Goal: Task Accomplishment & Management: Use online tool/utility

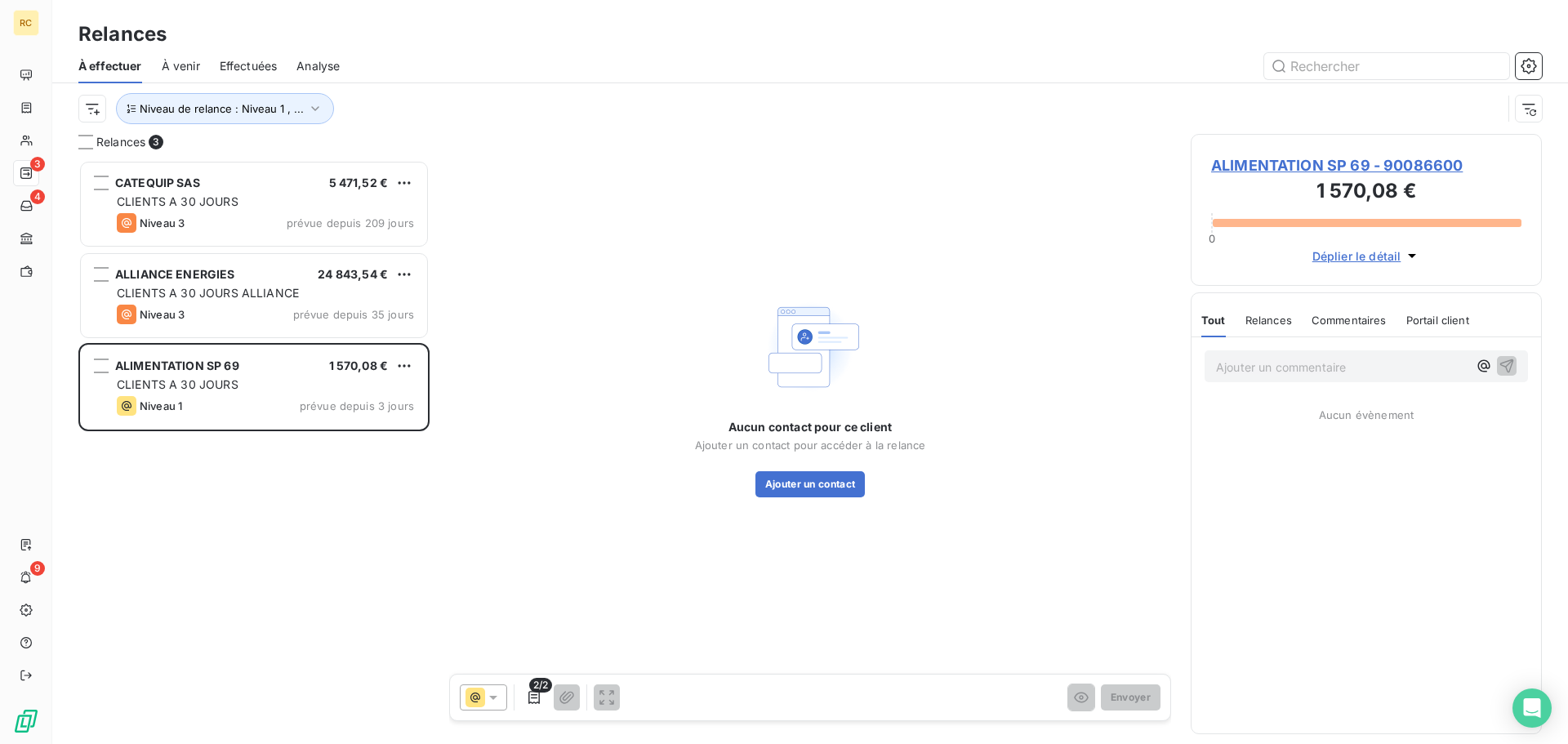
scroll to position [572, 339]
click at [1355, 168] on span "ALIMENTATION SP 69 - 90086600" at bounding box center [1366, 166] width 310 height 22
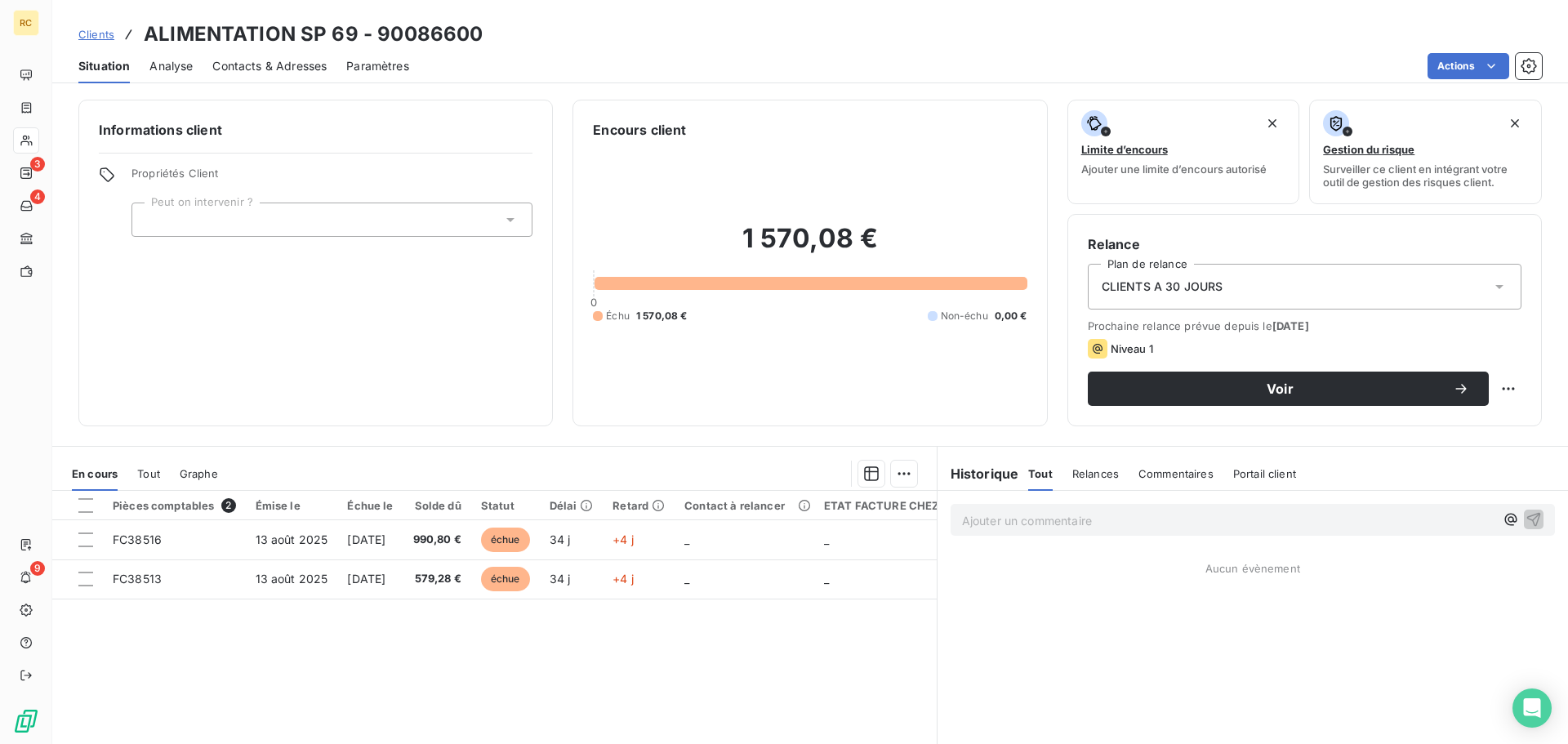
click at [247, 61] on span "Contacts & Adresses" at bounding box center [269, 67] width 114 height 17
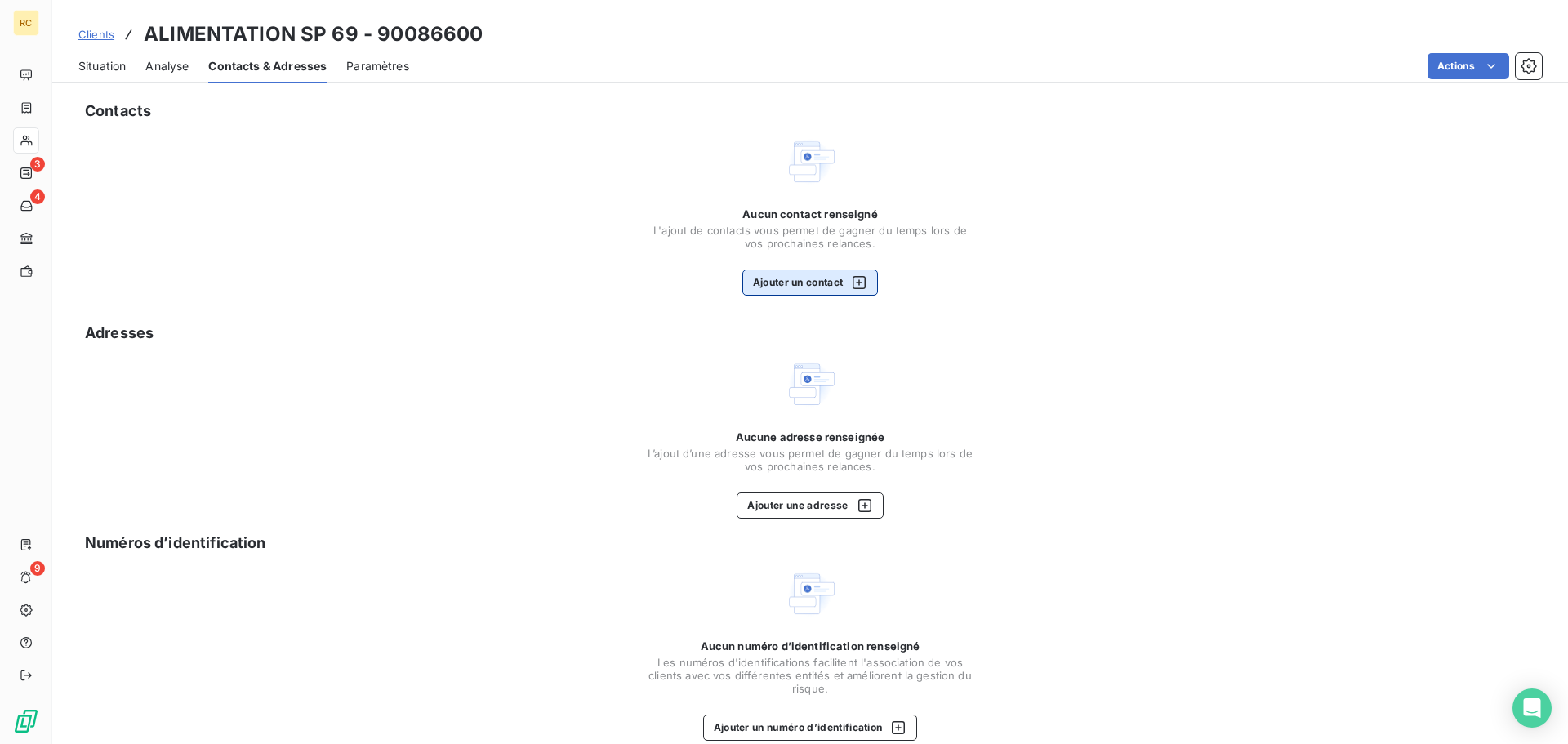
click at [855, 282] on icon "button" at bounding box center [859, 283] width 17 height 17
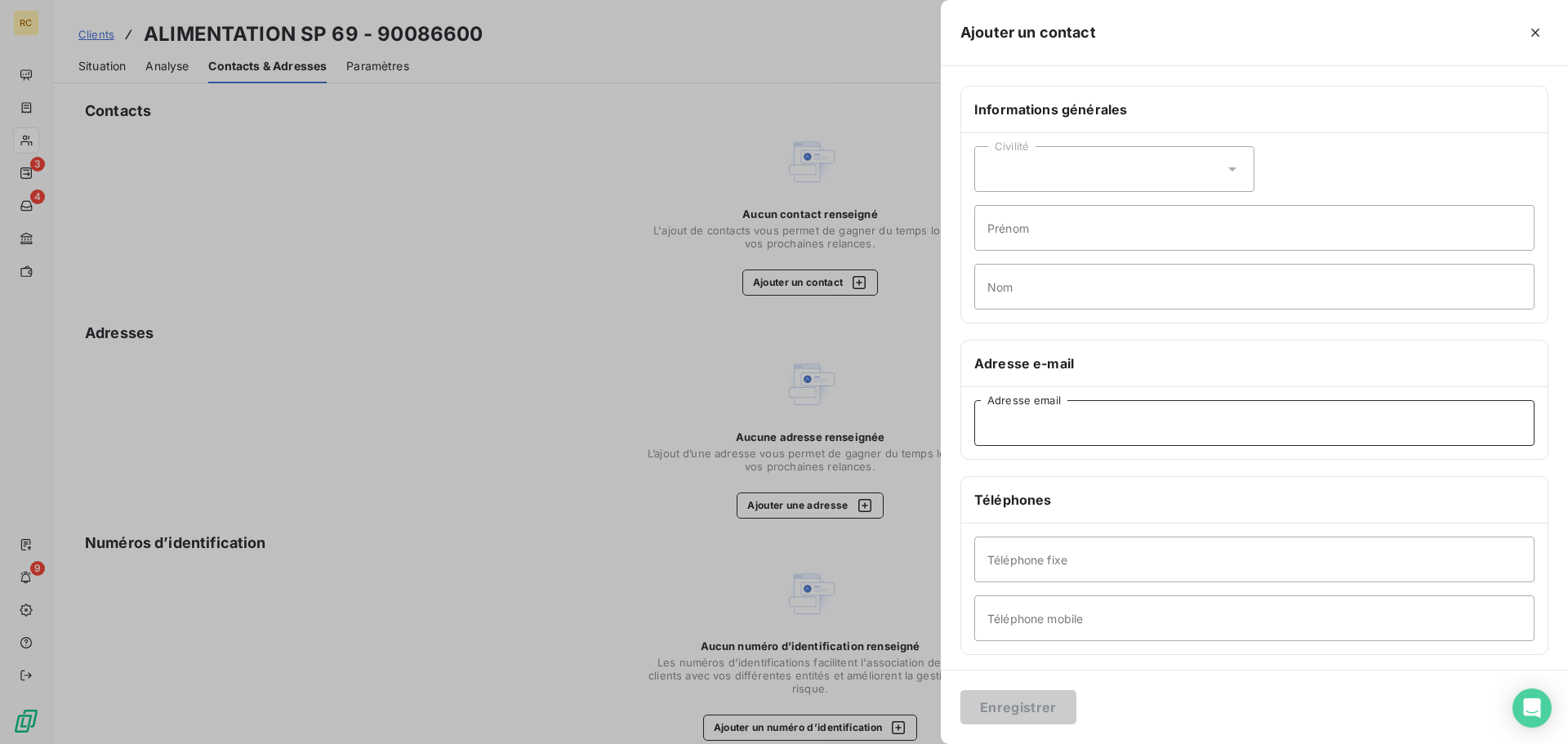
click at [1059, 415] on input "Adresse email" at bounding box center [1254, 422] width 560 height 45
paste input "[EMAIL_ADDRESS][DOMAIN_NAME]"
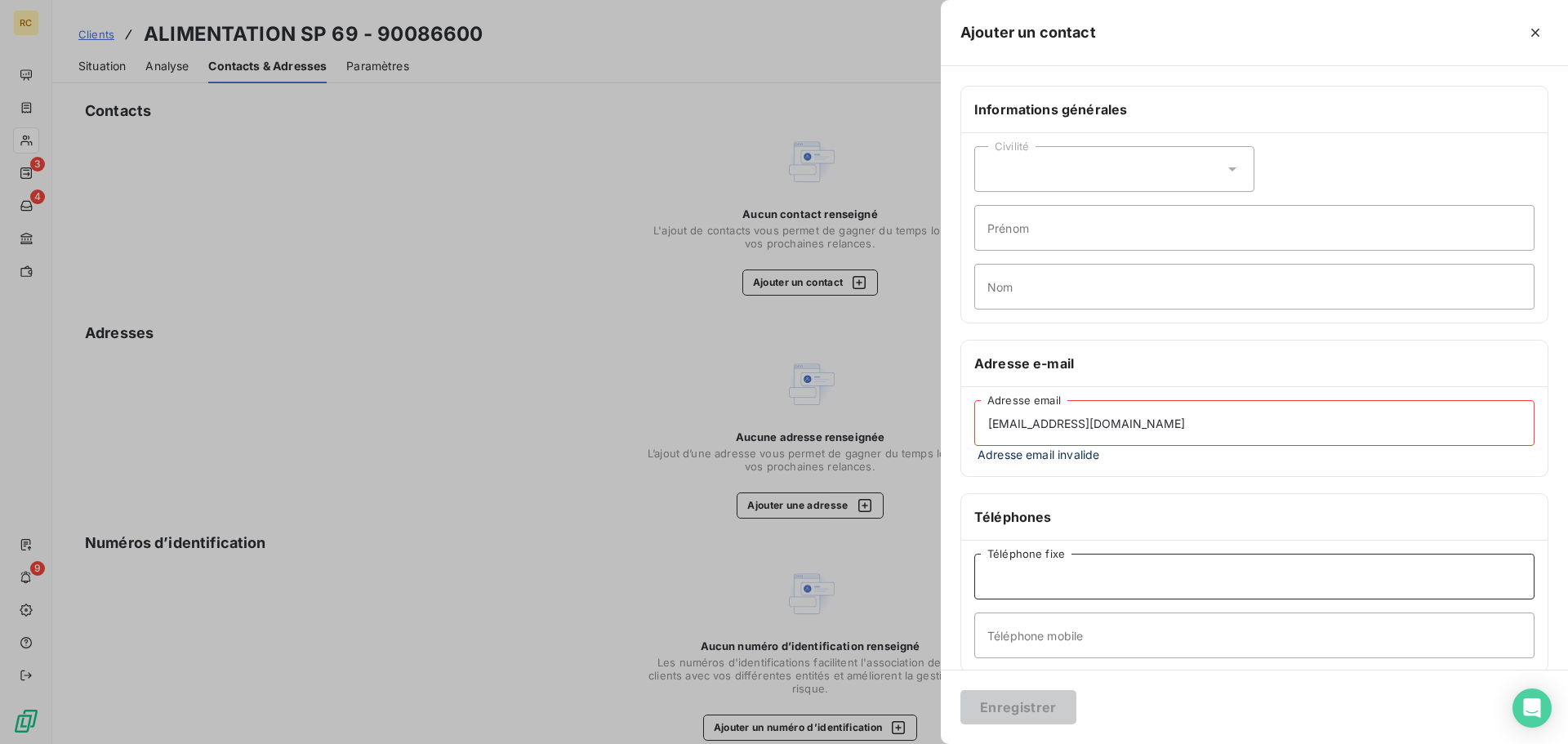
click at [1082, 552] on div "Téléphone fixe Téléphone mobile" at bounding box center [1254, 605] width 587 height 131
click at [1146, 423] on input "[EMAIL_ADDRESS][DOMAIN_NAME]" at bounding box center [1254, 422] width 560 height 45
click at [996, 428] on input "[EMAIL_ADDRESS][DOMAIN_NAME]" at bounding box center [1254, 422] width 560 height 45
click at [993, 423] on input "[EMAIL_ADDRESS][DOMAIN_NAME]" at bounding box center [1254, 422] width 560 height 45
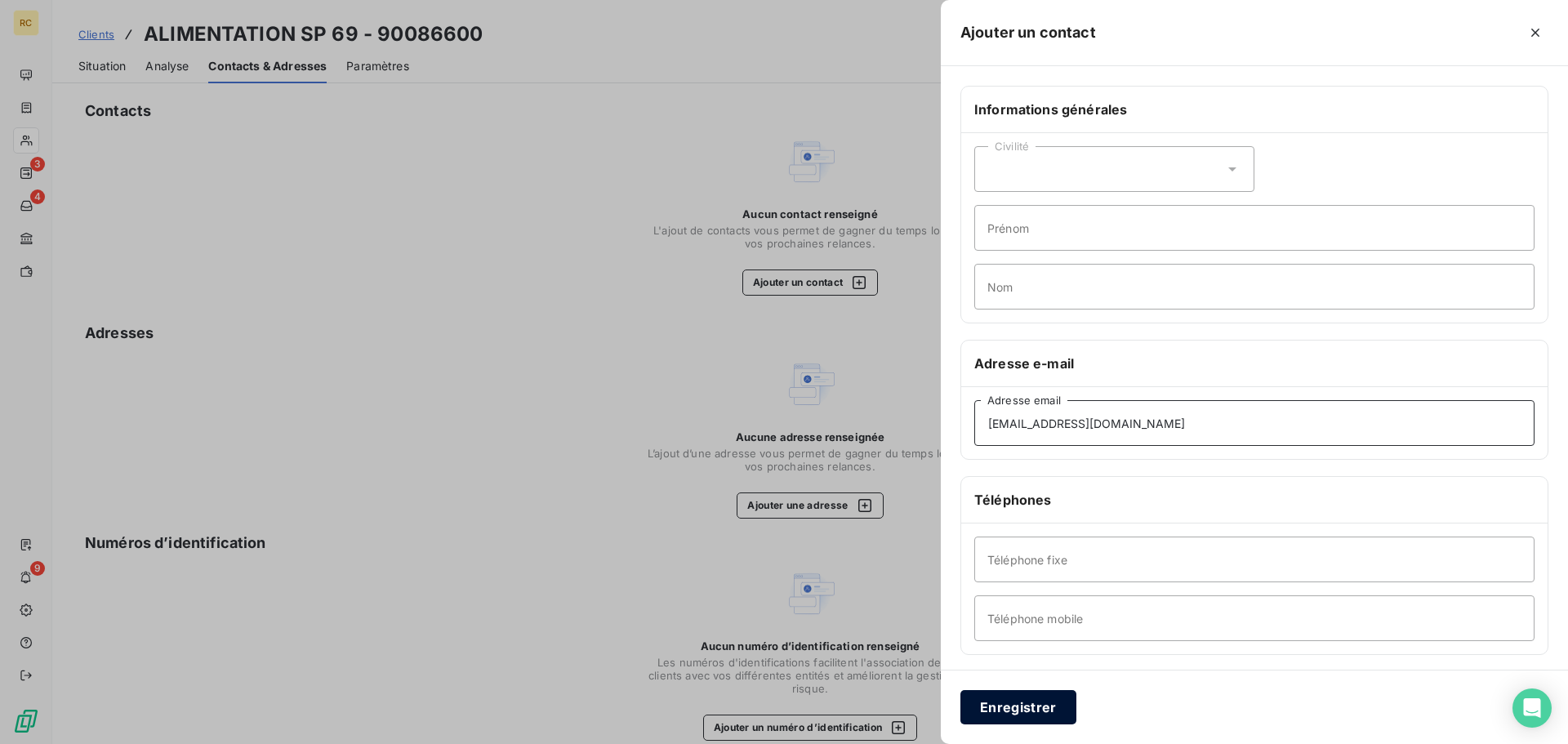
type input "[EMAIL_ADDRESS][DOMAIN_NAME]"
click at [1034, 718] on button "Enregistrer" at bounding box center [1018, 707] width 116 height 34
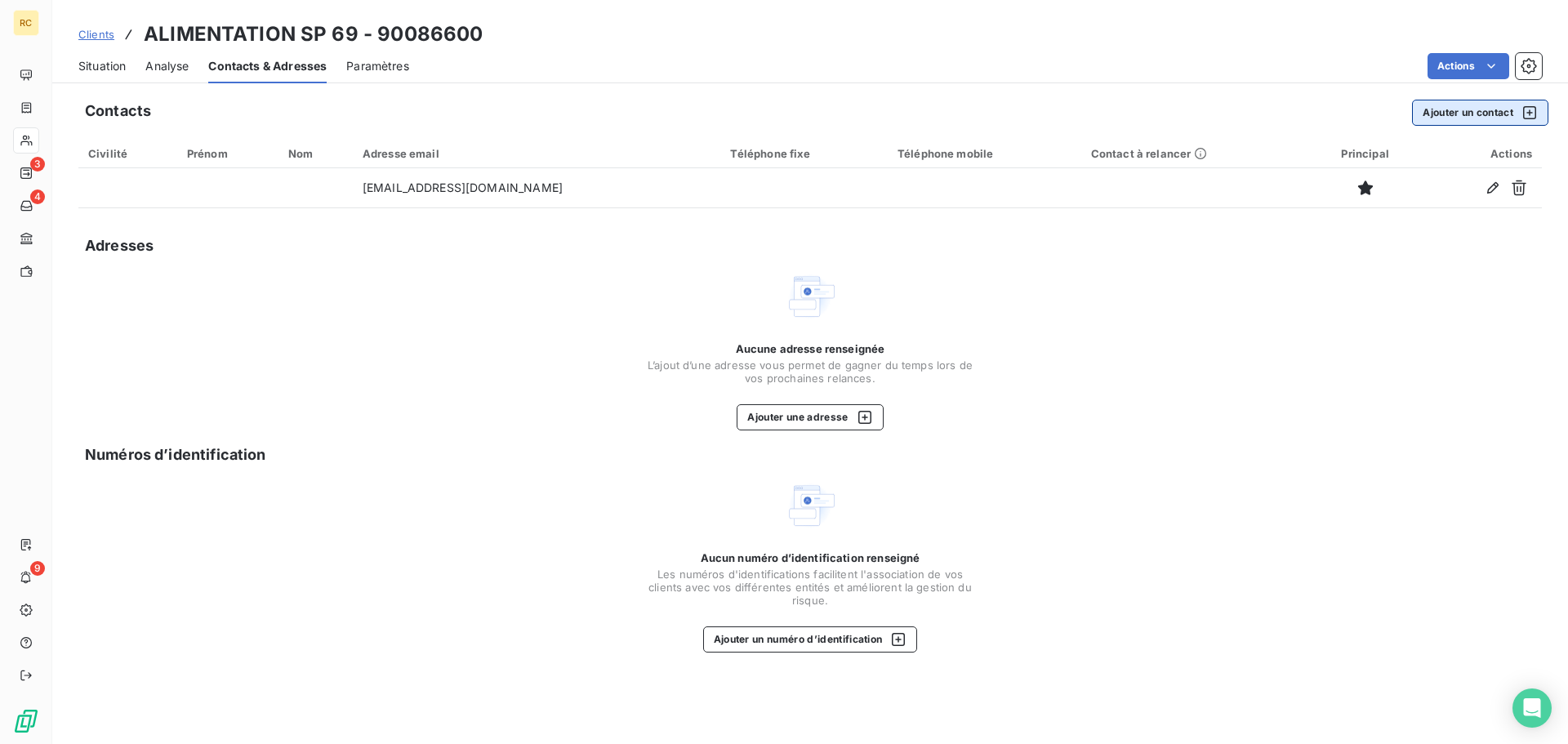
click at [1411, 117] on button "Ajouter un contact" at bounding box center [1479, 112] width 136 height 26
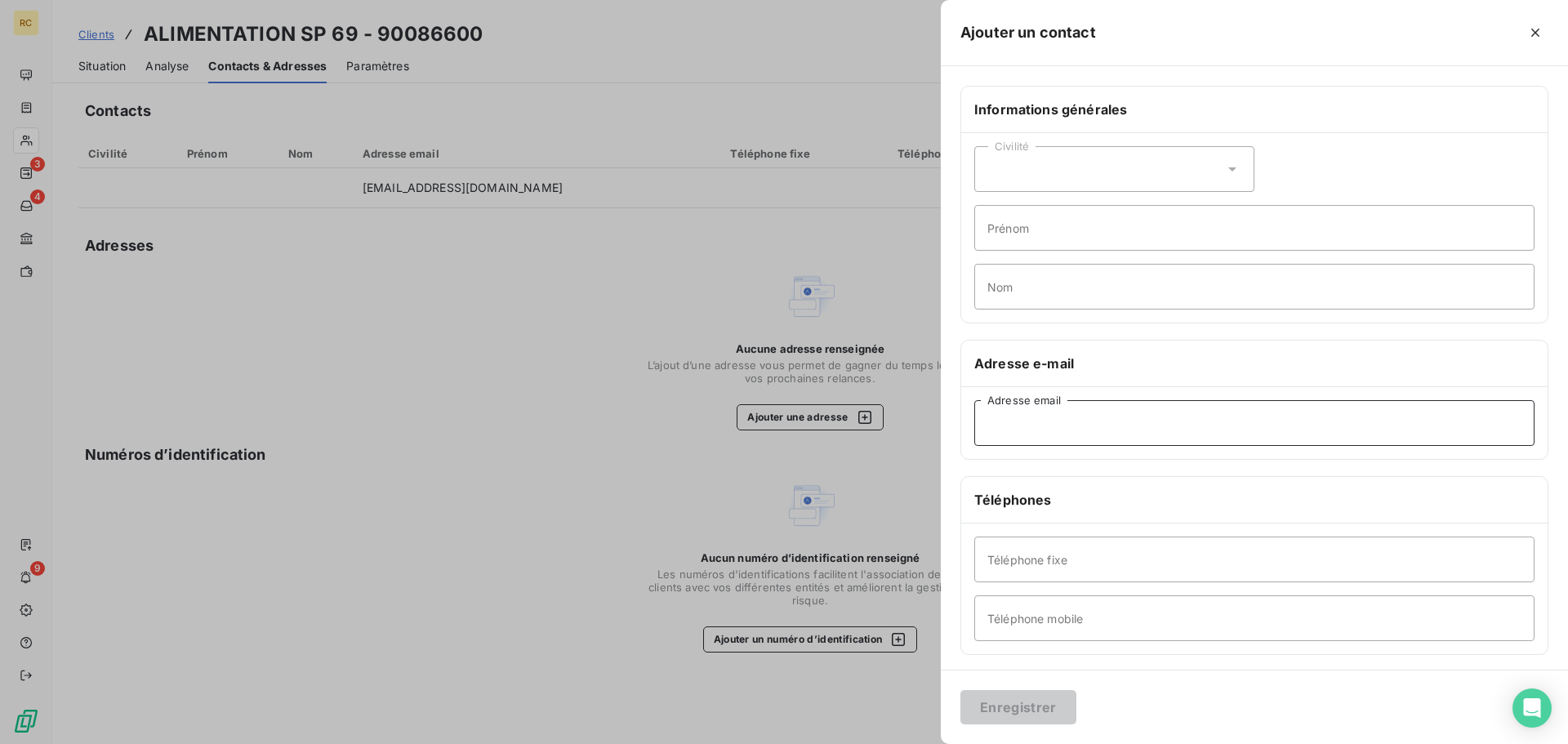
click at [1015, 423] on input "Adresse email" at bounding box center [1254, 422] width 560 height 45
paste input "[EMAIL_ADDRESS][DOMAIN_NAME]"
type input "[EMAIL_ADDRESS][DOMAIN_NAME]"
click at [1038, 712] on button "Enregistrer" at bounding box center [1018, 707] width 116 height 34
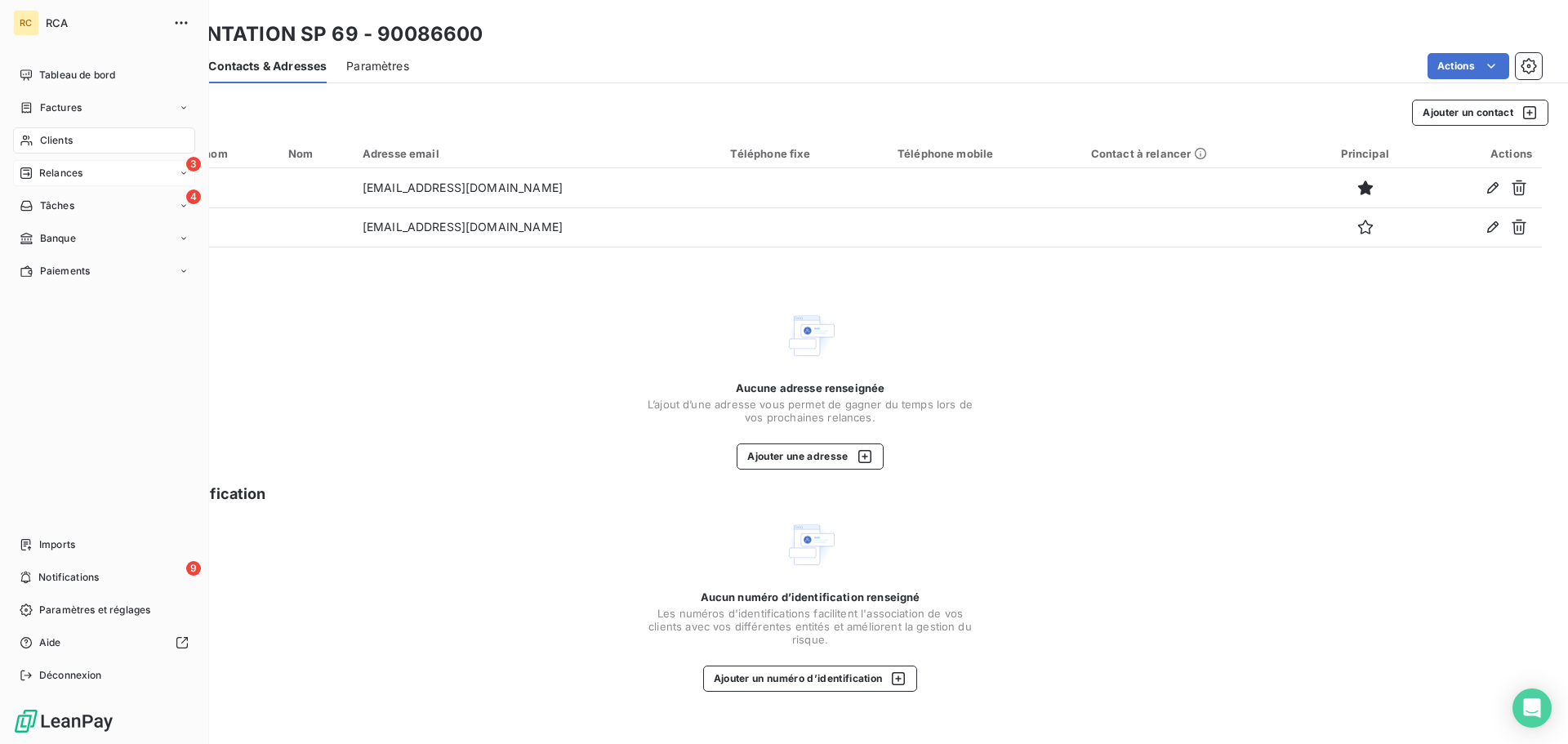
click at [121, 171] on div "3 Relances" at bounding box center [104, 173] width 182 height 26
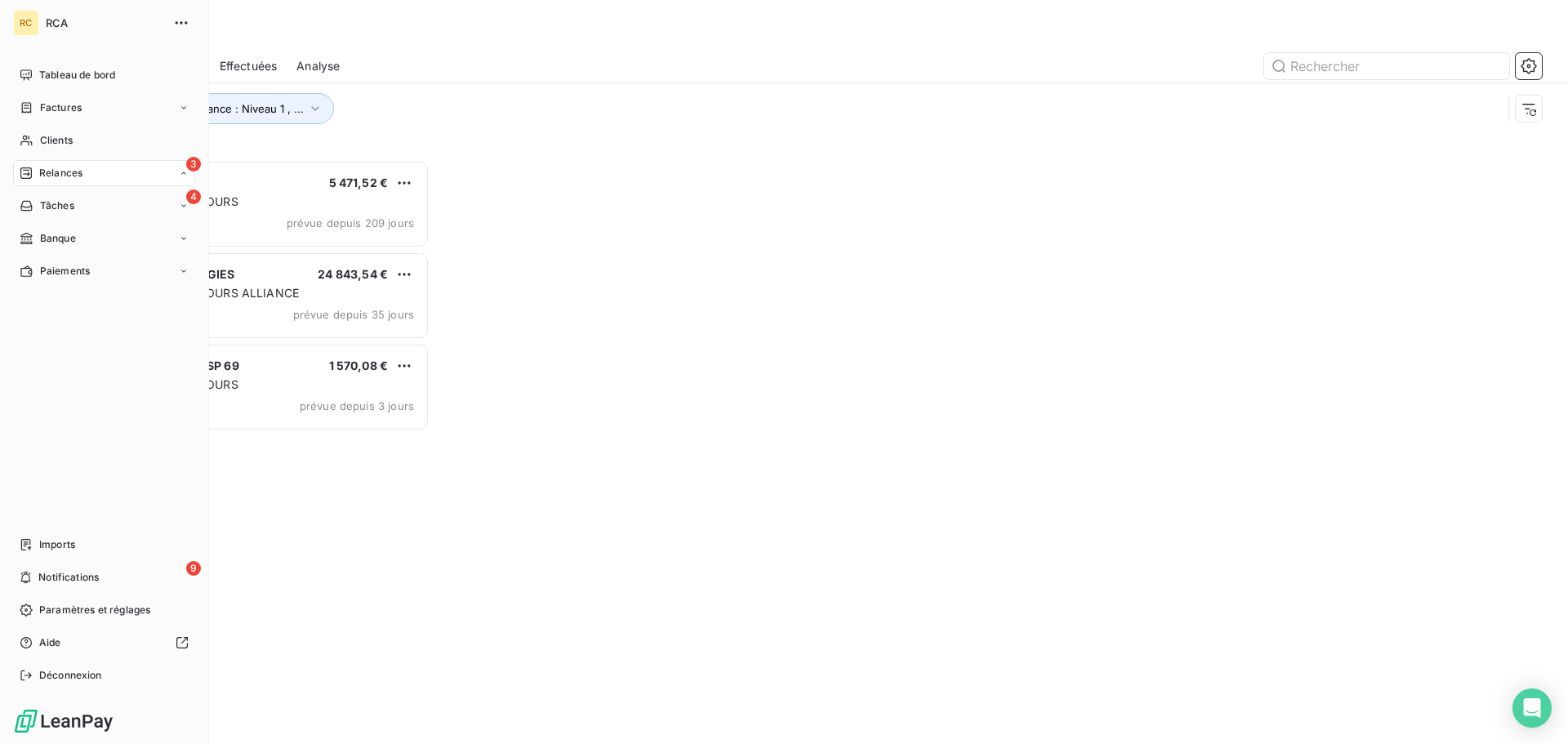
scroll to position [572, 339]
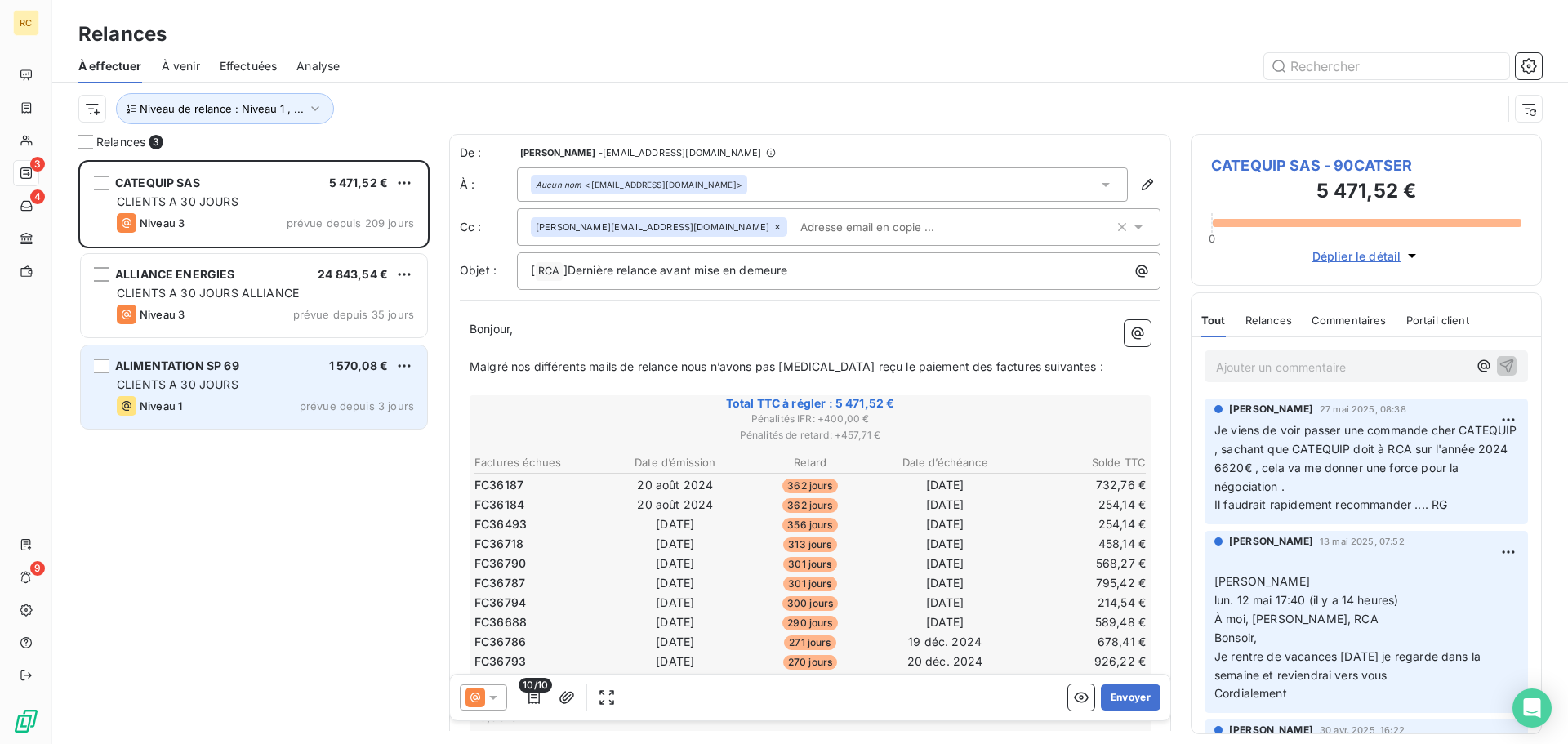
click at [333, 386] on div "CLIENTS A 30 JOURS" at bounding box center [265, 385] width 297 height 17
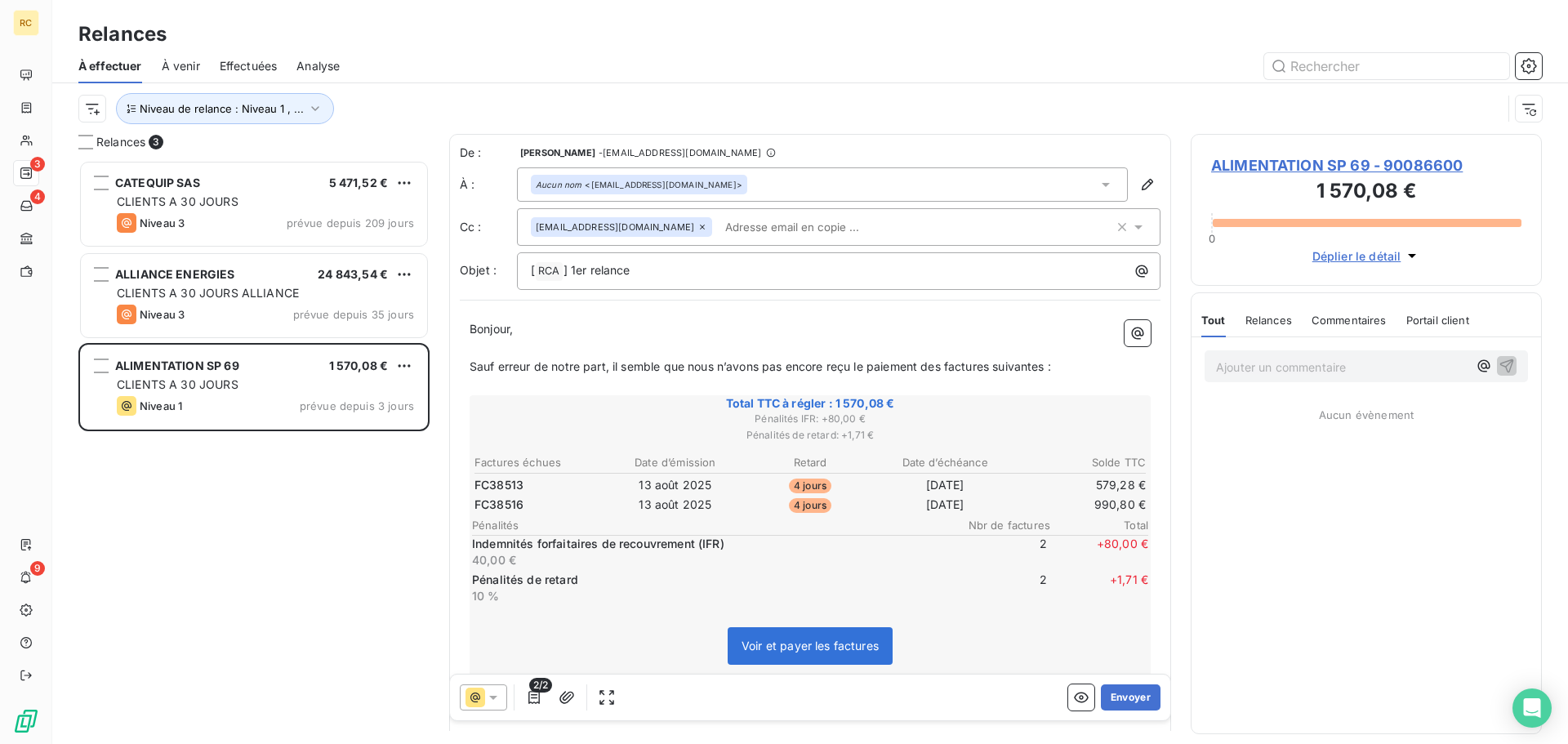
click at [1271, 320] on span "Relances" at bounding box center [1269, 320] width 46 height 13
click at [1216, 322] on span "Tout" at bounding box center [1212, 320] width 23 height 13
click at [1124, 702] on button "Envoyer" at bounding box center [1131, 697] width 59 height 26
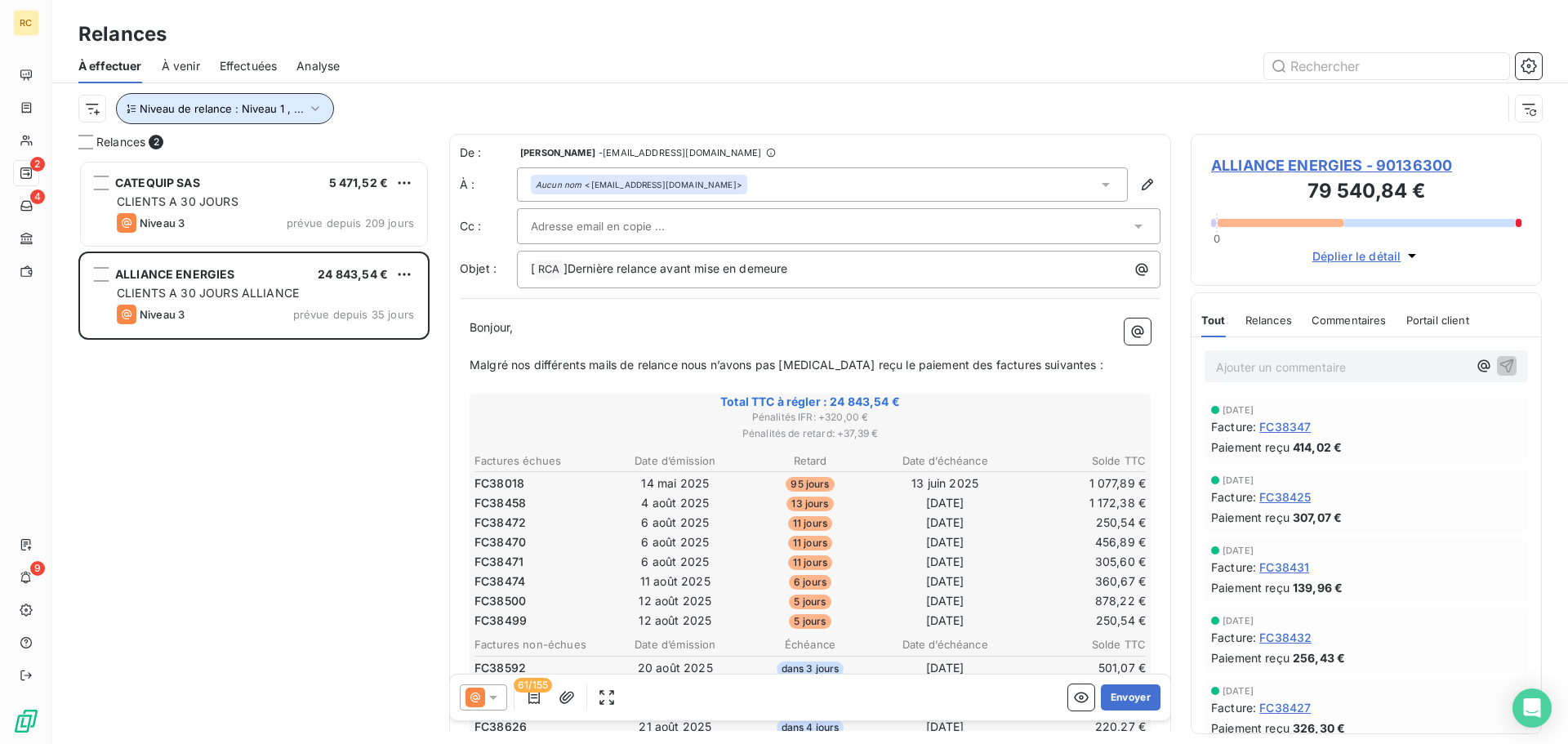
click at [183, 109] on span "Niveau de relance : Niveau 1 , ..." at bounding box center [221, 108] width 164 height 13
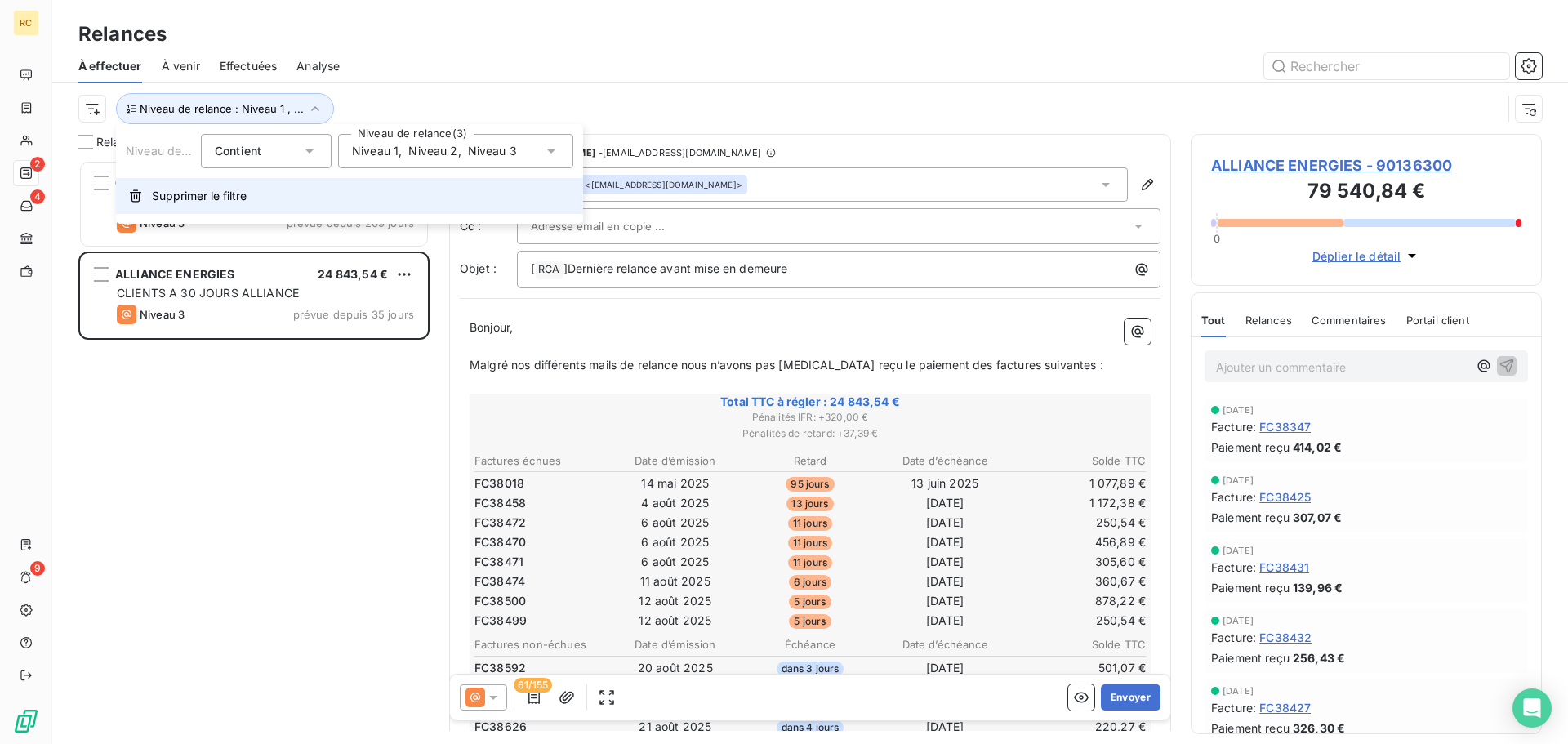
click at [230, 189] on span "Supprimer le filtre" at bounding box center [199, 196] width 95 height 17
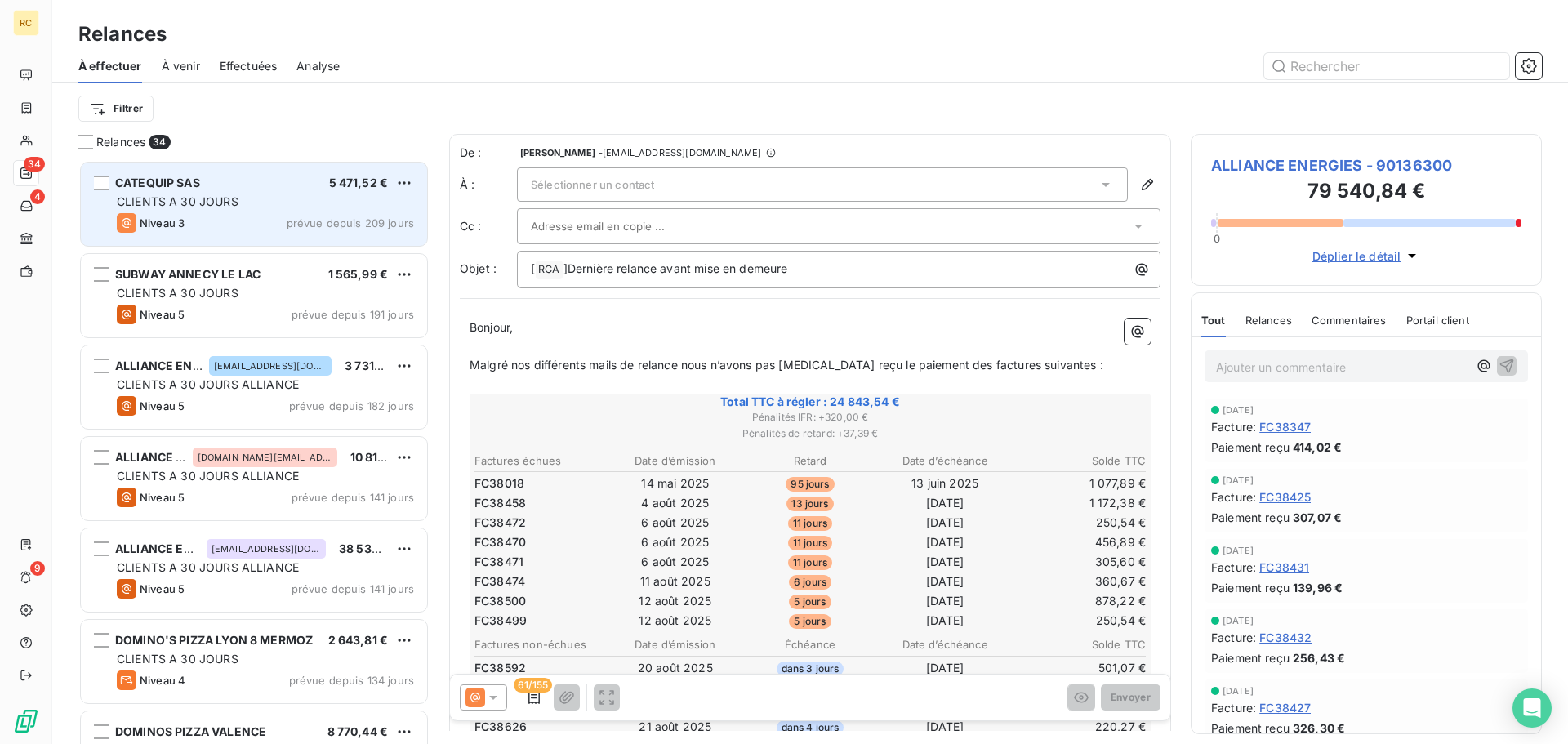
scroll to position [572, 339]
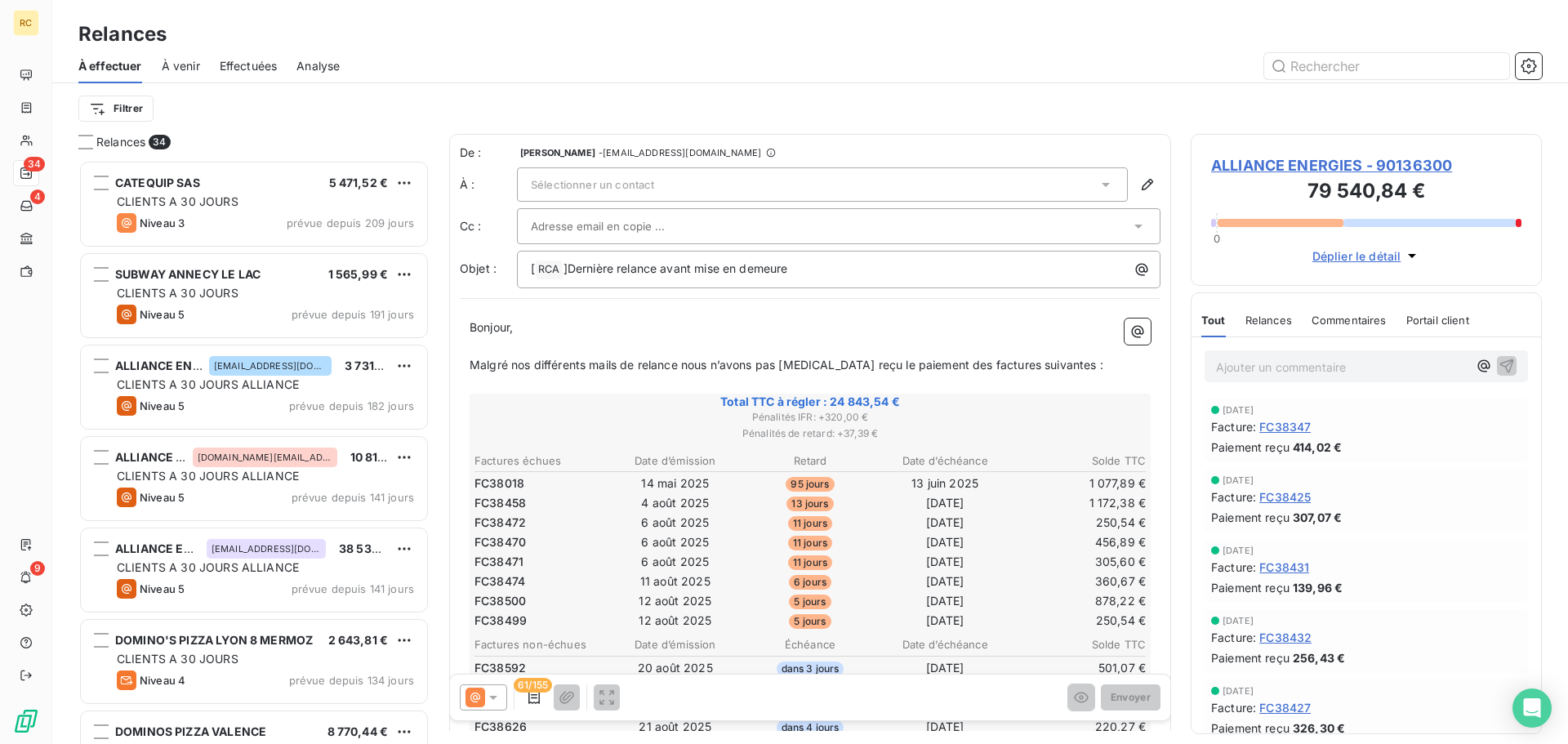
click at [172, 73] on span "À venir" at bounding box center [180, 67] width 38 height 17
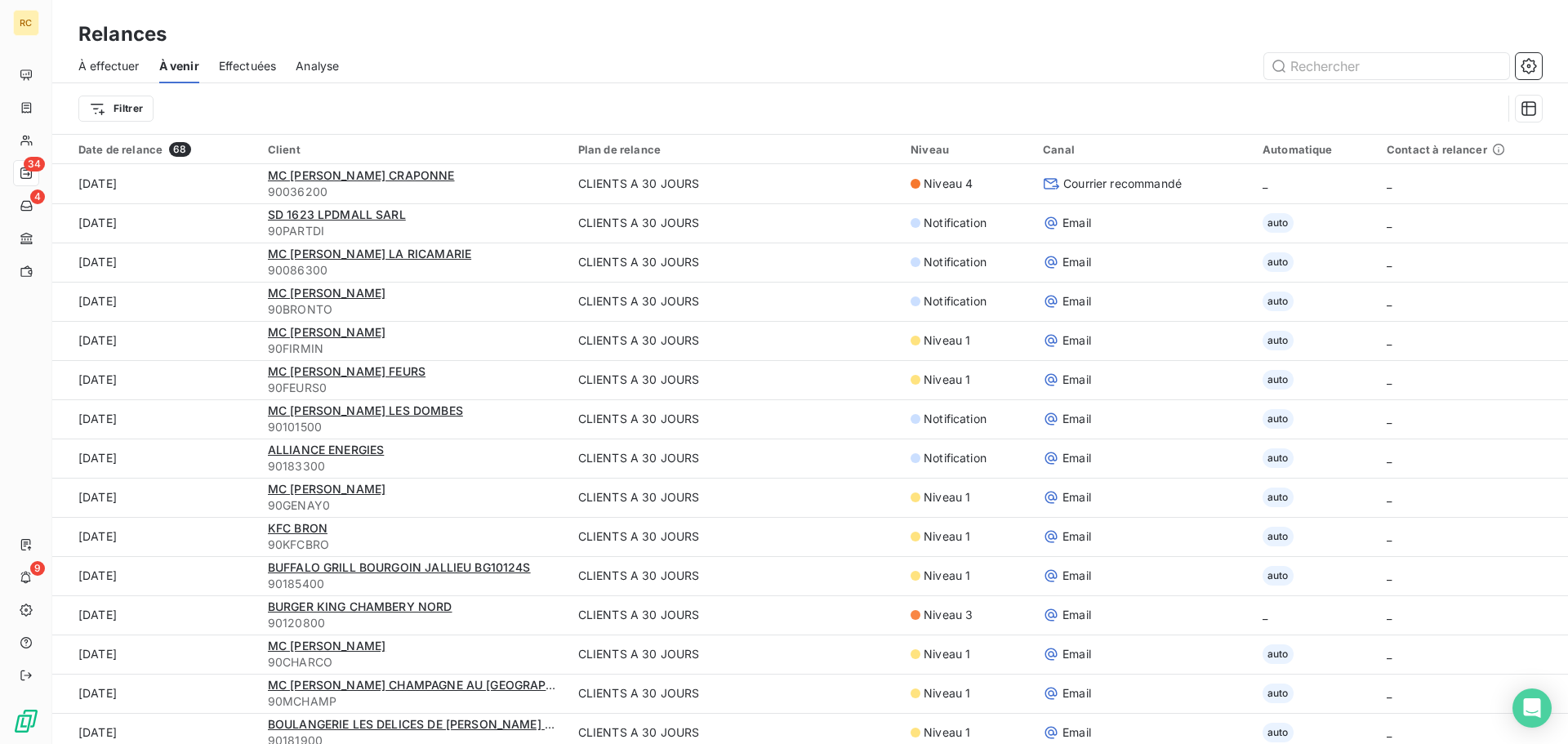
click at [117, 70] on span "À effectuer" at bounding box center [109, 67] width 61 height 17
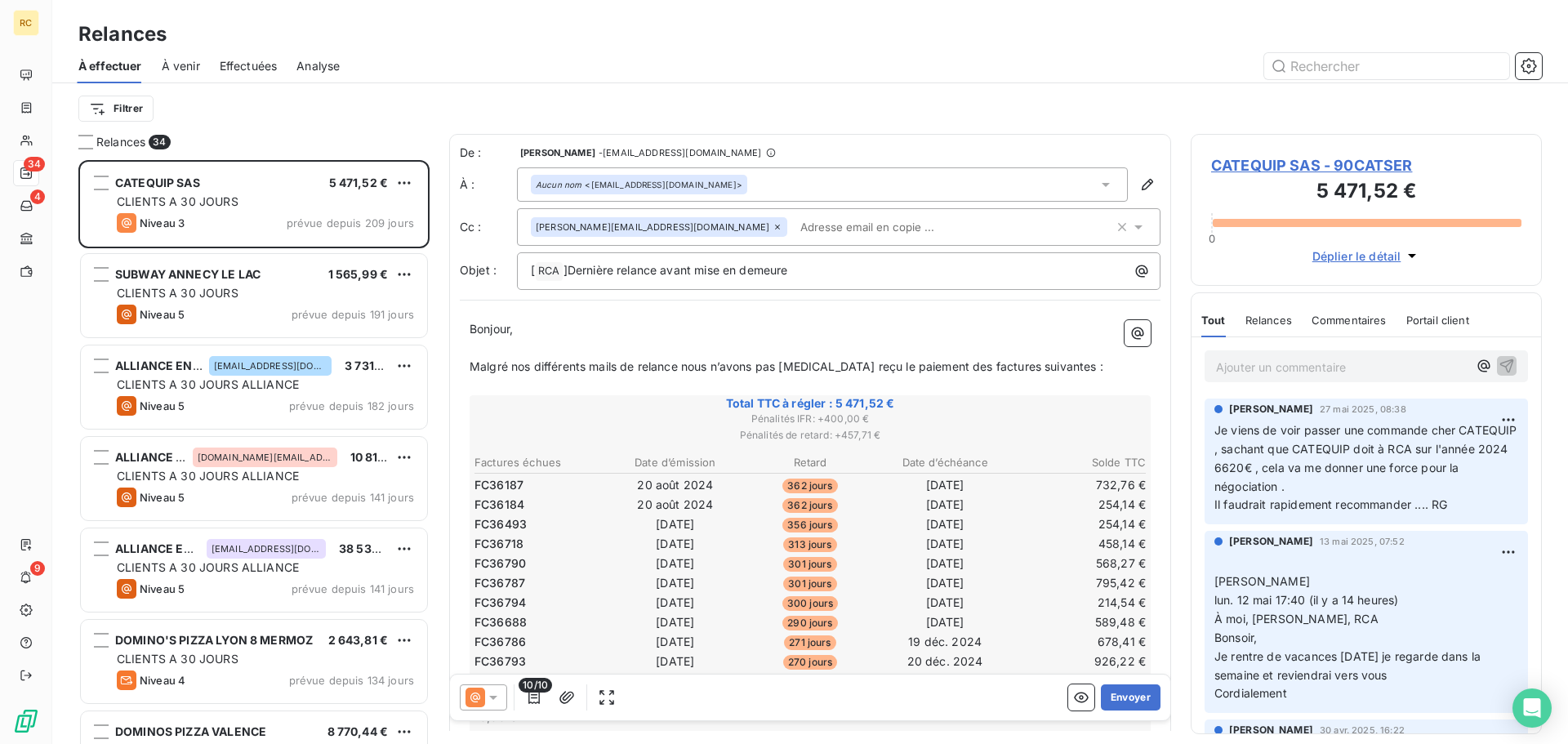
scroll to position [572, 339]
click at [125, 105] on html "RC 34 4 9 Relances À effectuer À venir Effectuées Analyse Filtrer Relances 34 C…" at bounding box center [784, 372] width 1568 height 744
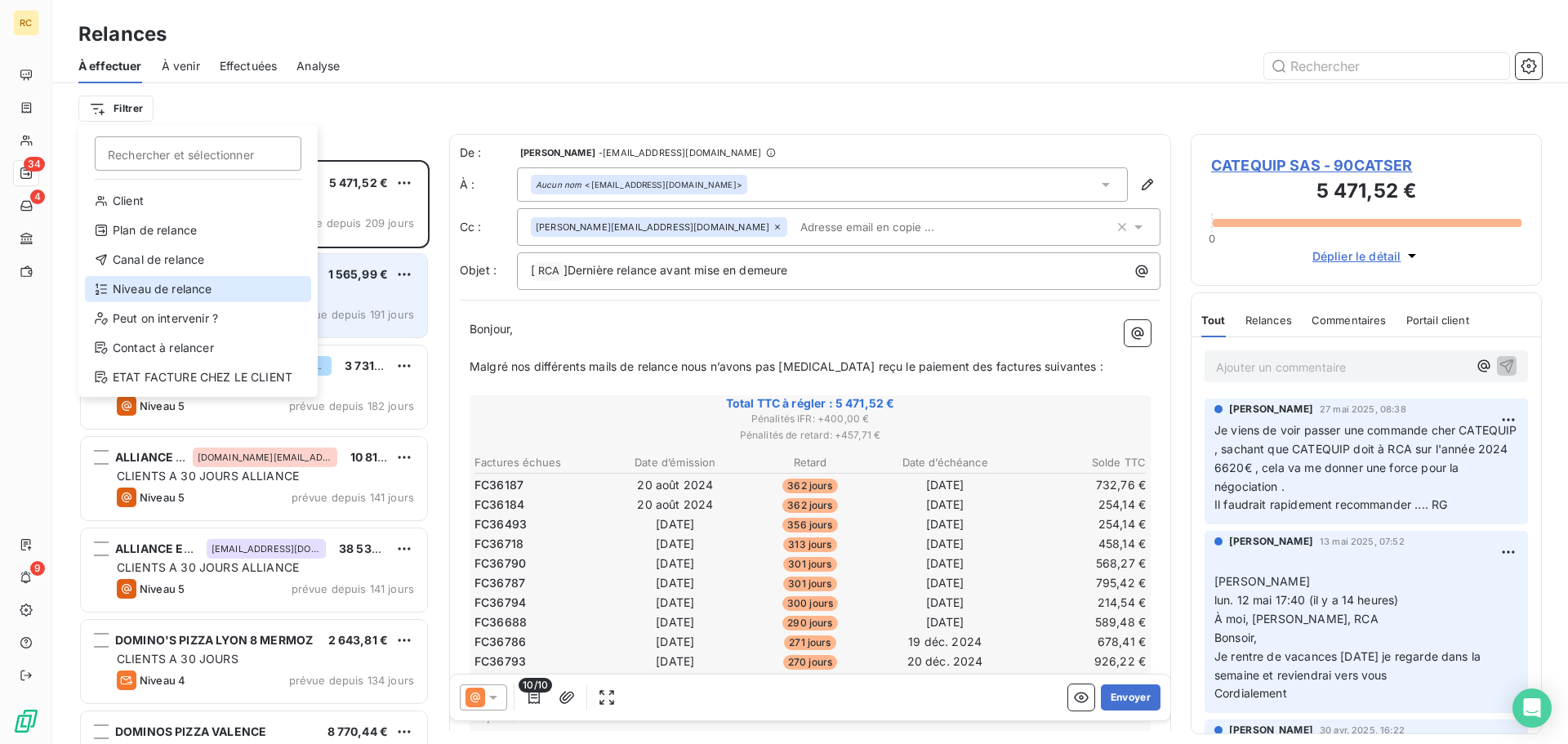
click at [173, 297] on div "Niveau de relance" at bounding box center [198, 289] width 226 height 26
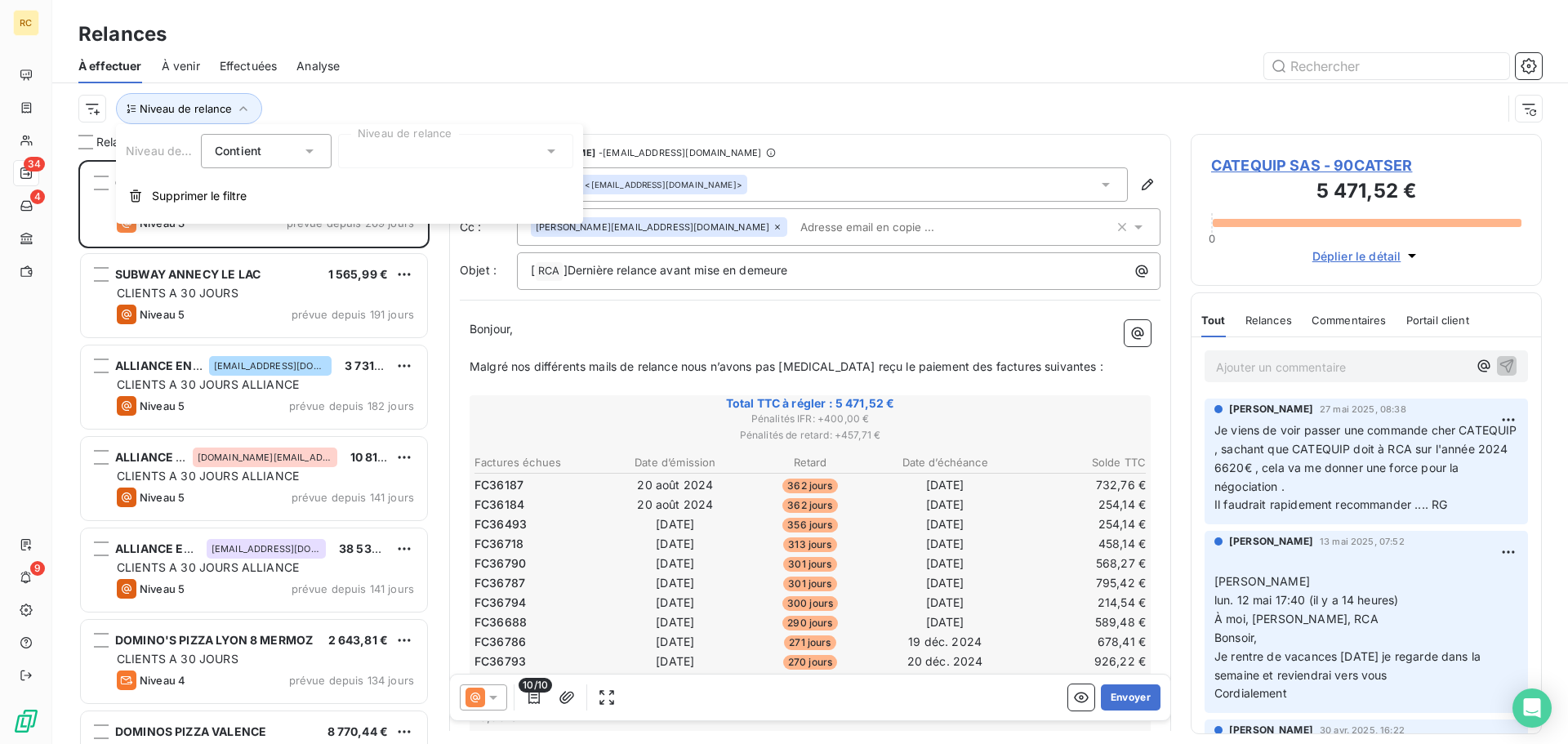
click at [279, 160] on div "Contient" at bounding box center [258, 151] width 86 height 23
click at [419, 153] on div at bounding box center [456, 151] width 235 height 34
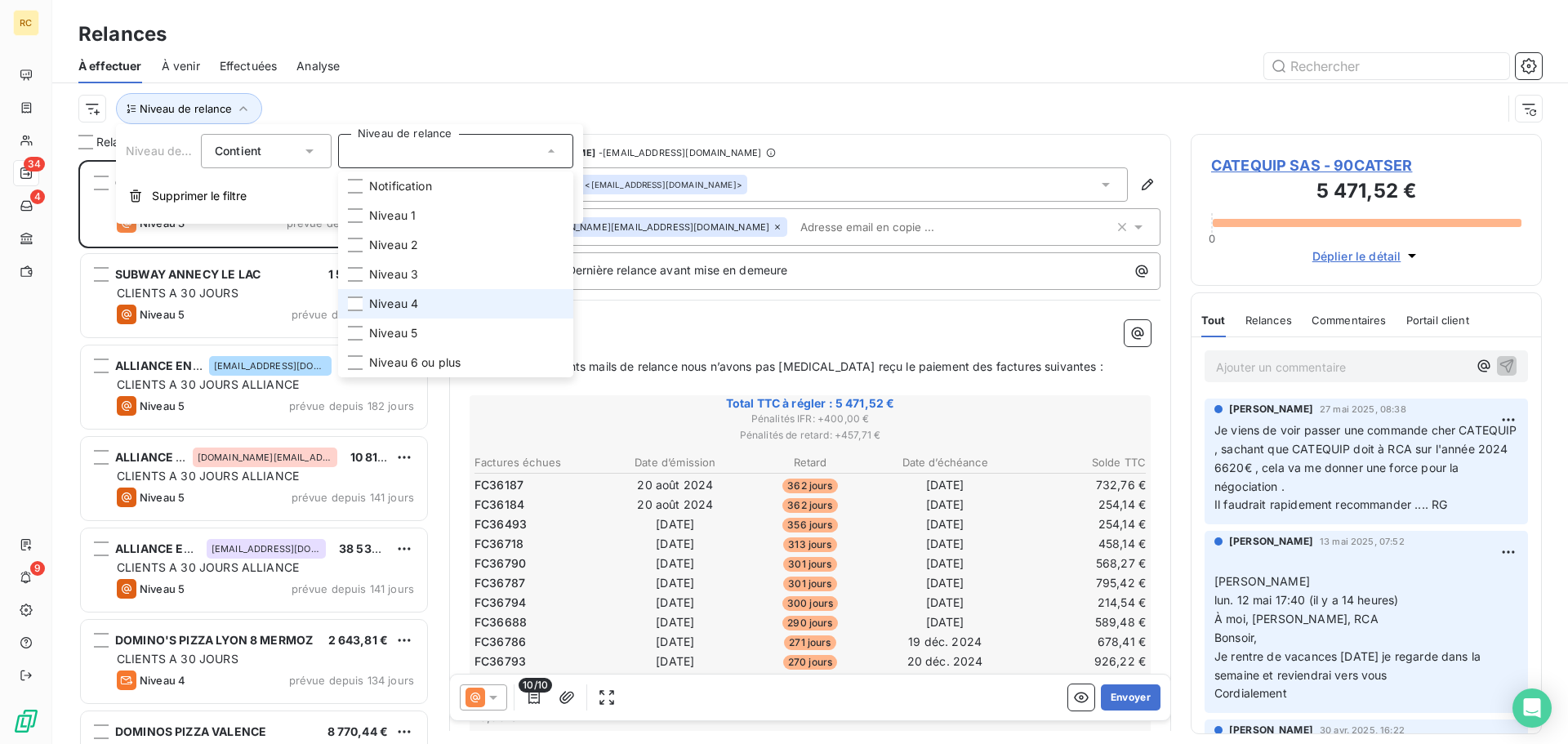
click at [394, 306] on span "Niveau 4" at bounding box center [393, 304] width 49 height 17
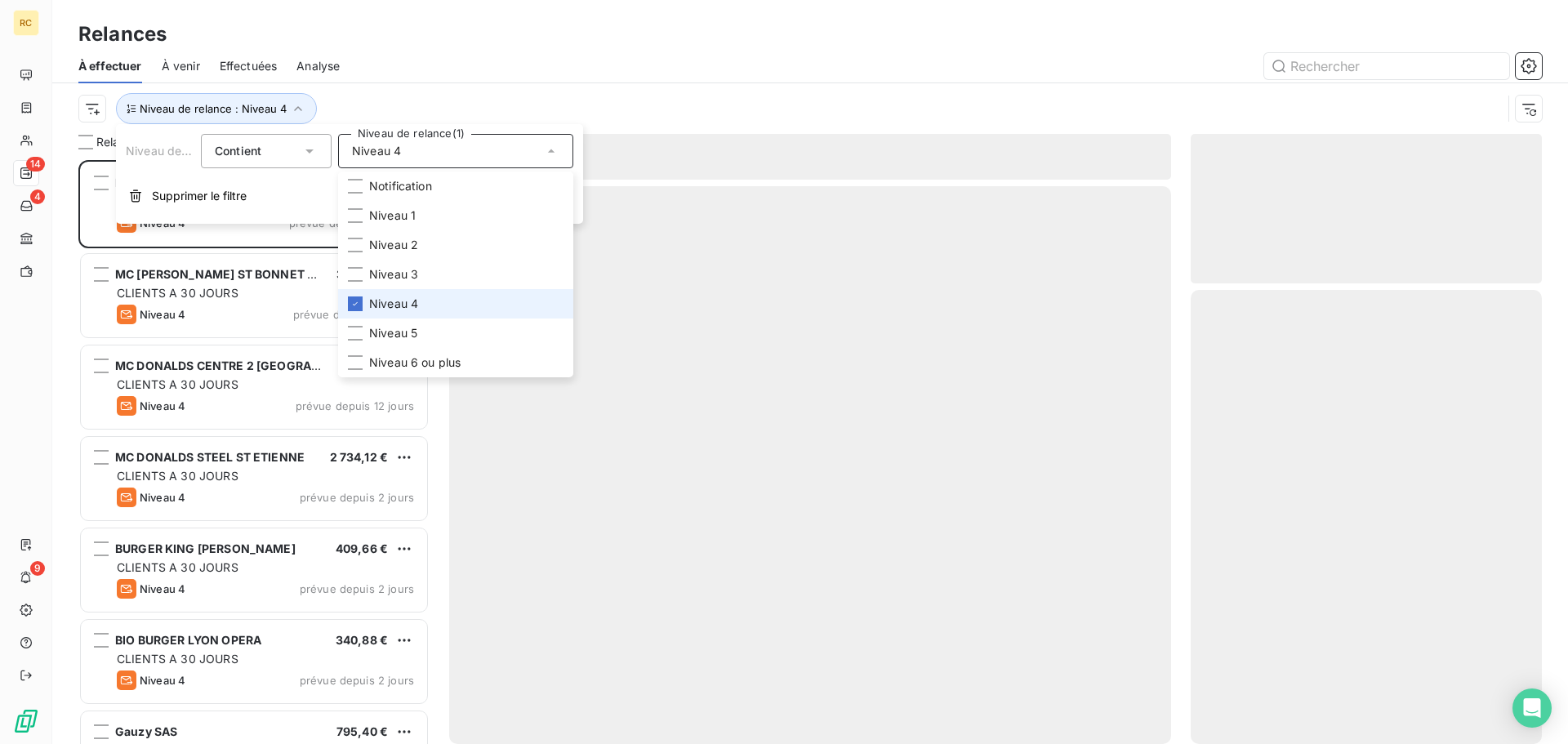
scroll to position [572, 339]
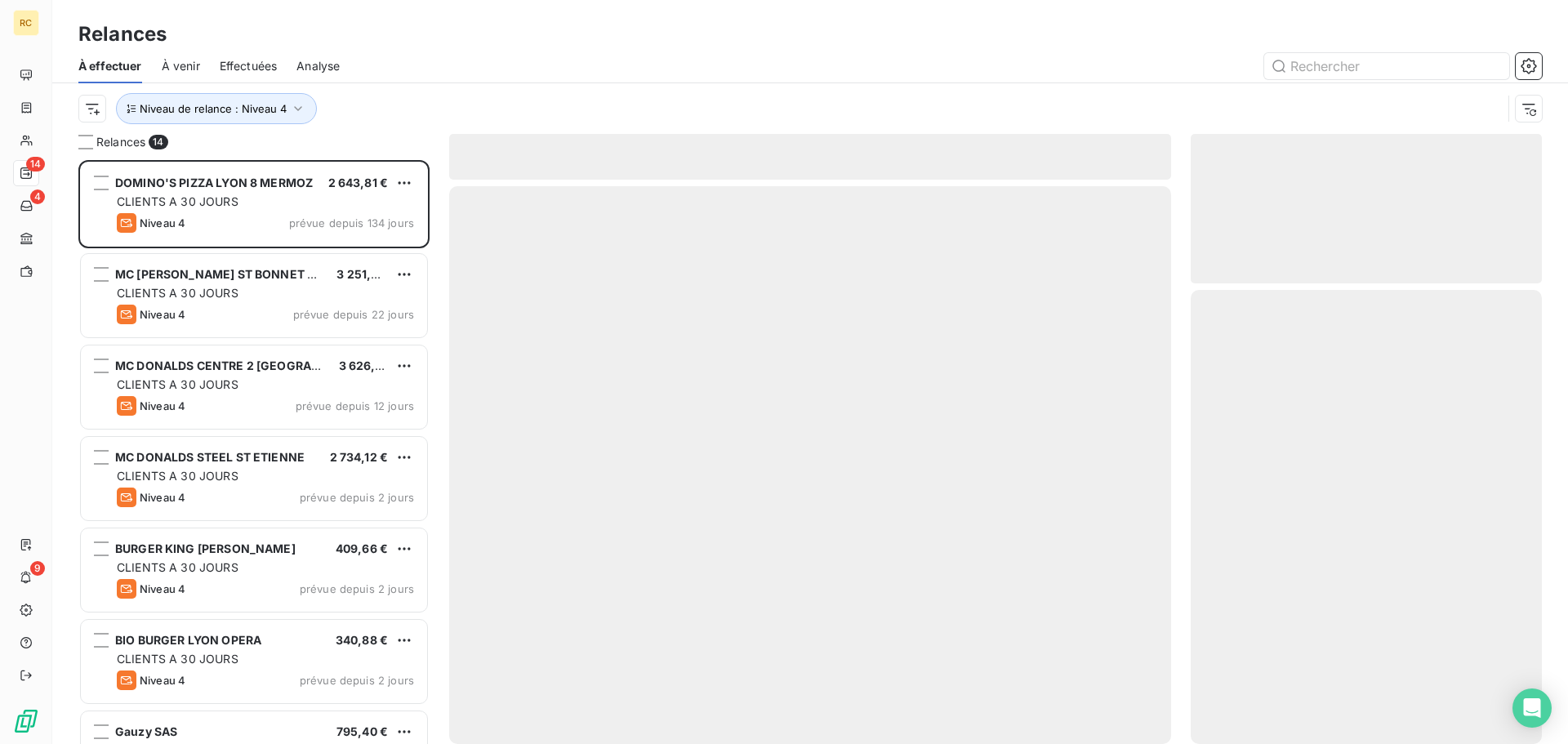
click at [755, 109] on div "Niveau de relance : Niveau 4" at bounding box center [790, 107] width 1423 height 31
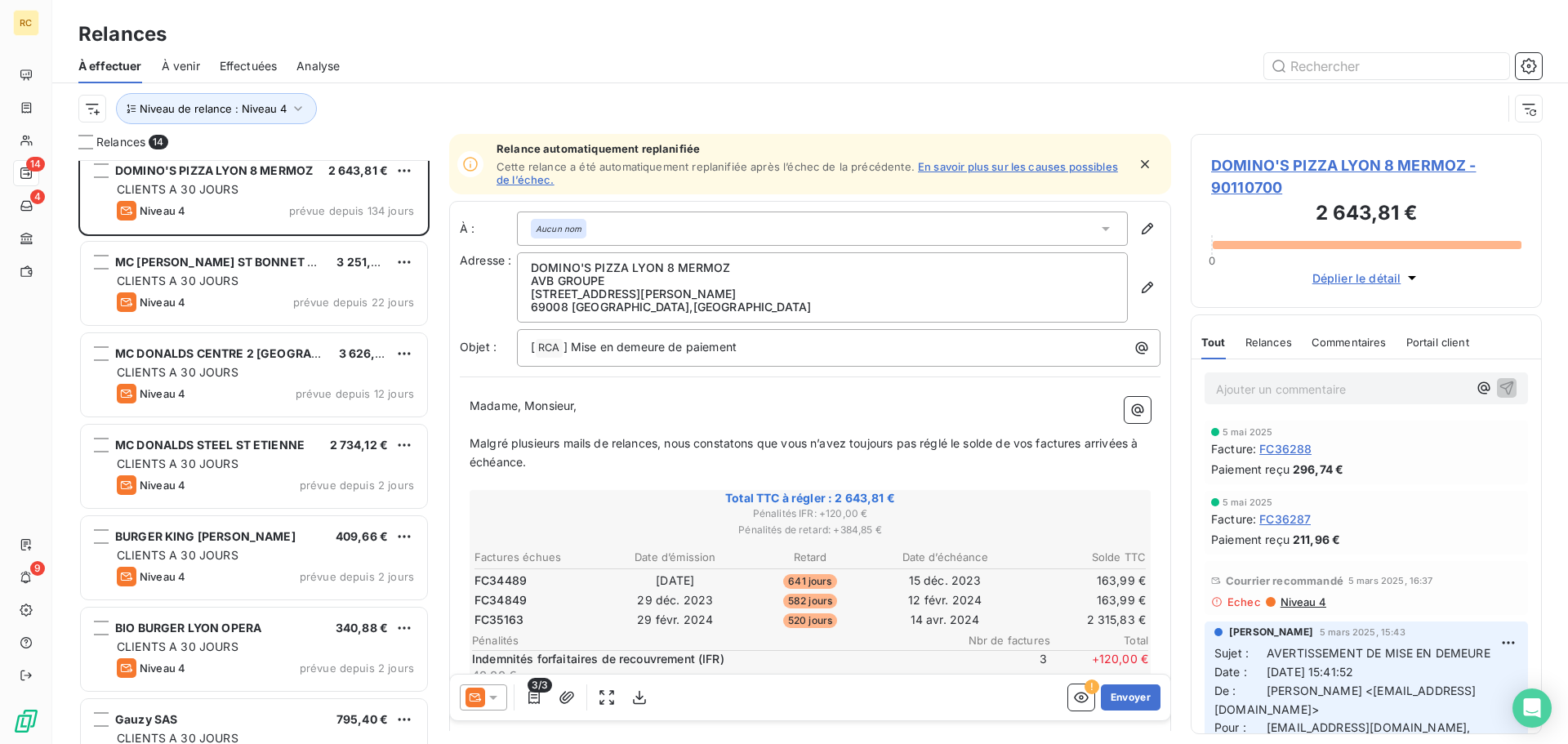
scroll to position [0, 0]
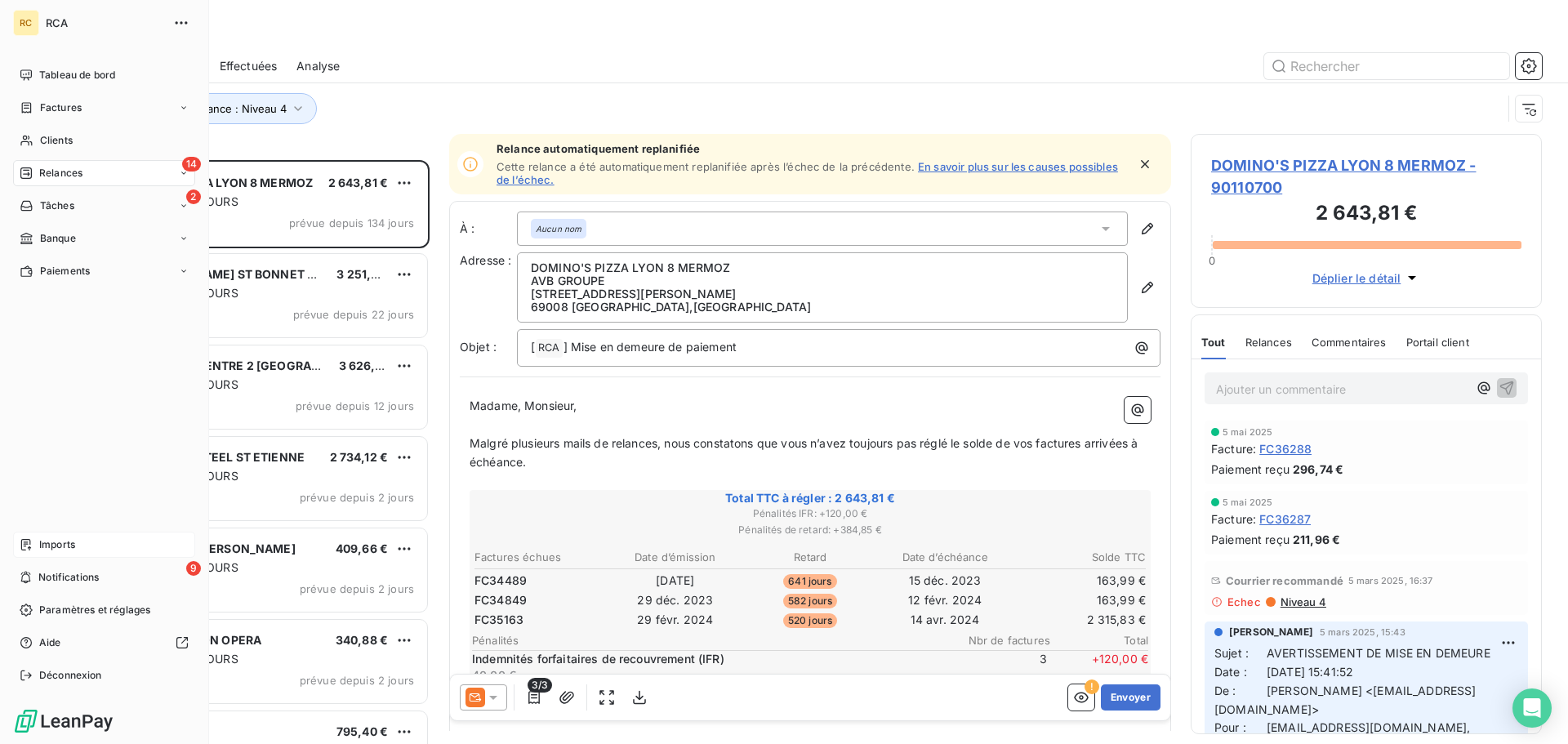
click at [85, 551] on div "Imports" at bounding box center [104, 545] width 182 height 26
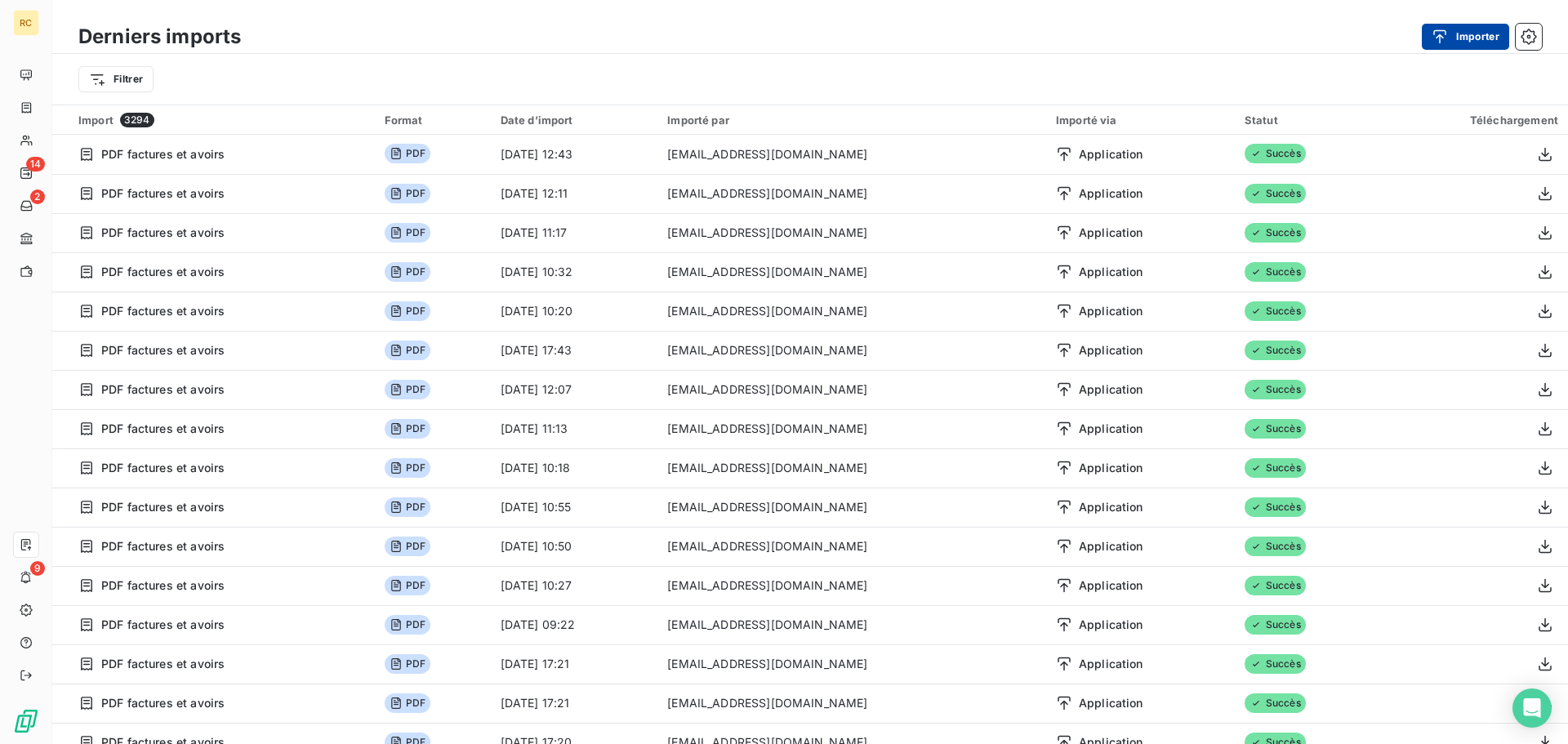
click at [1432, 45] on button "Importer" at bounding box center [1465, 37] width 87 height 26
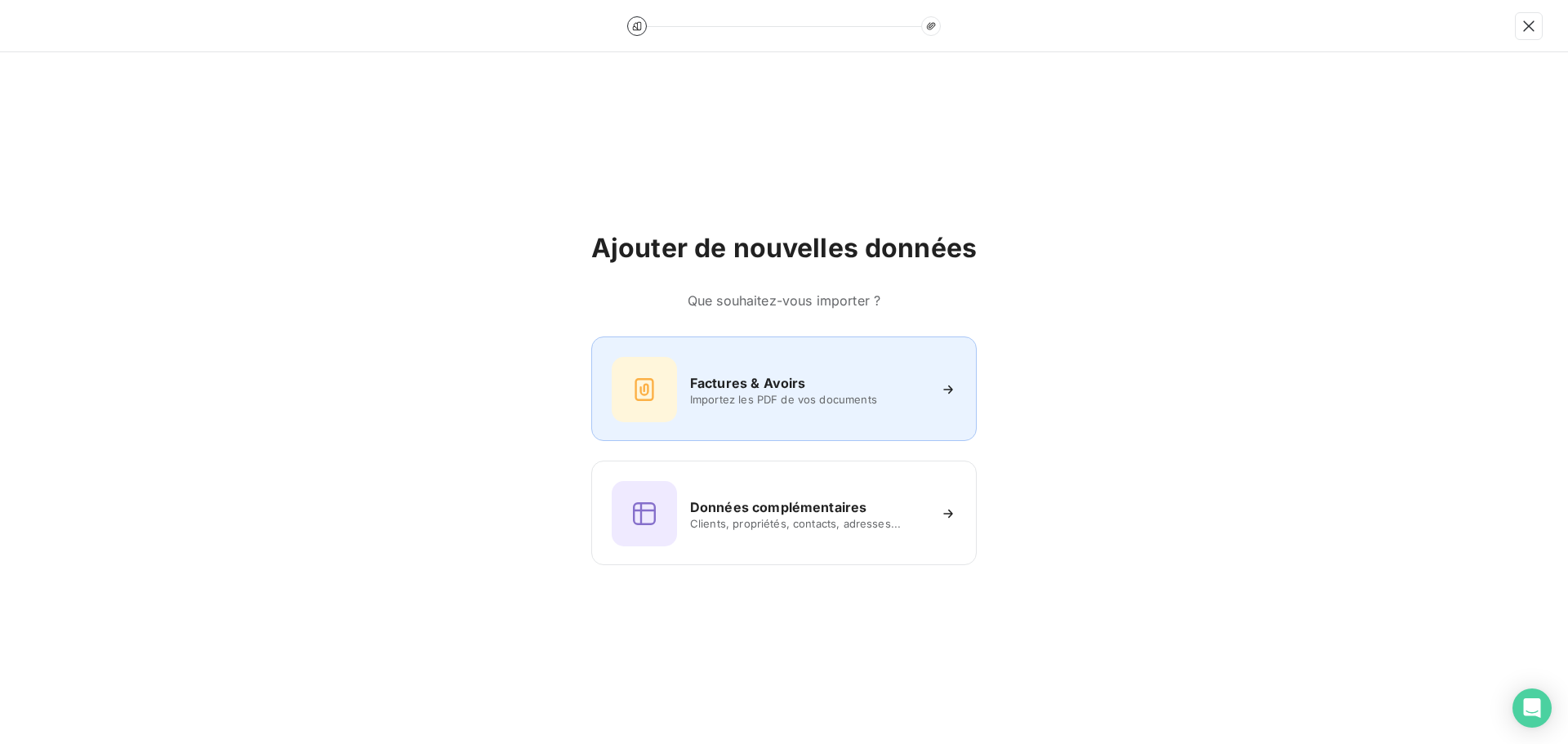
click at [768, 388] on h6 "Factures & Avoirs" at bounding box center [748, 383] width 116 height 19
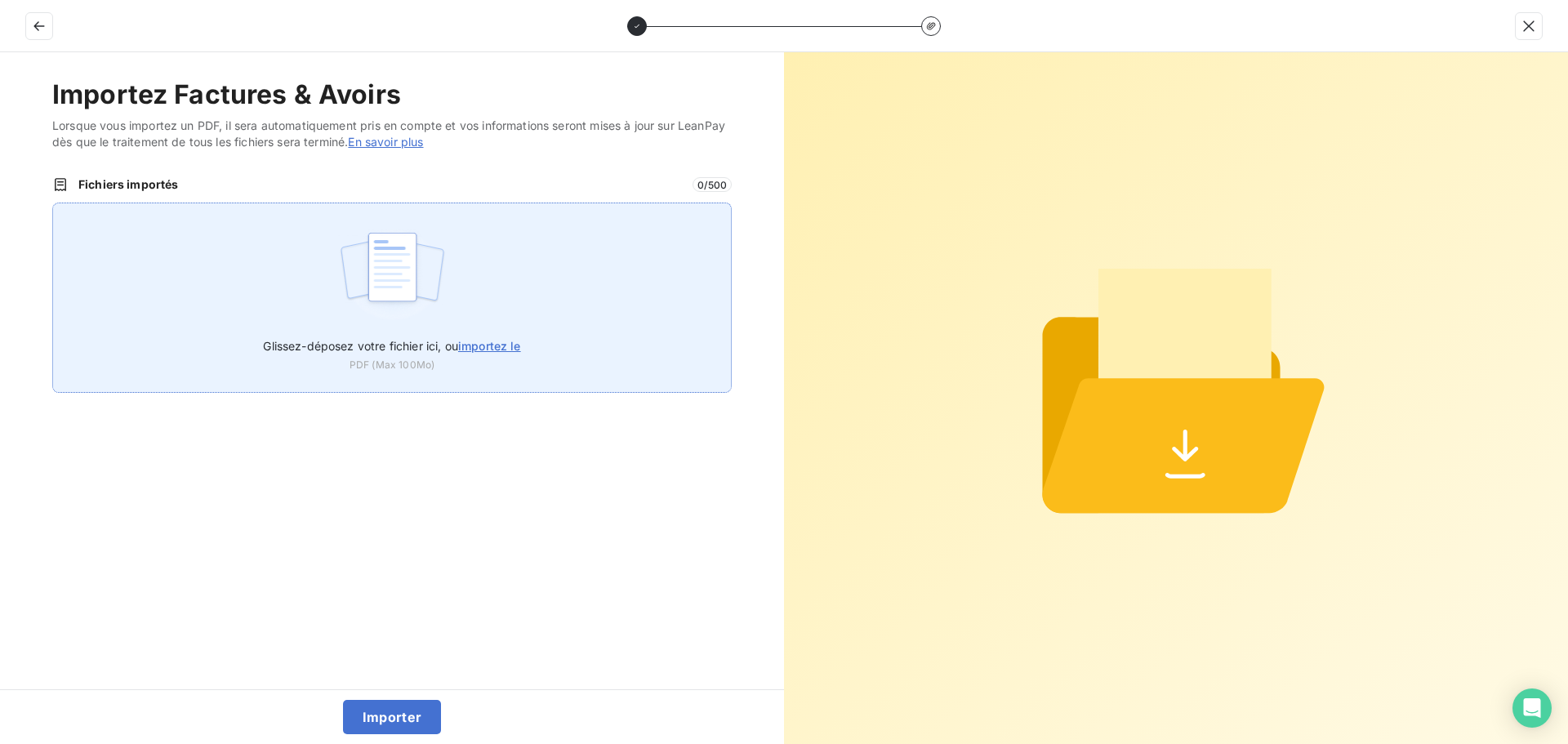
click at [505, 336] on label "Glissez-déposez votre fichier ici, ou importez le" at bounding box center [392, 342] width 258 height 31
click at [53, 203] on input "Glissez-déposez votre fichier ici, ou importez le" at bounding box center [52, 203] width 1 height 1
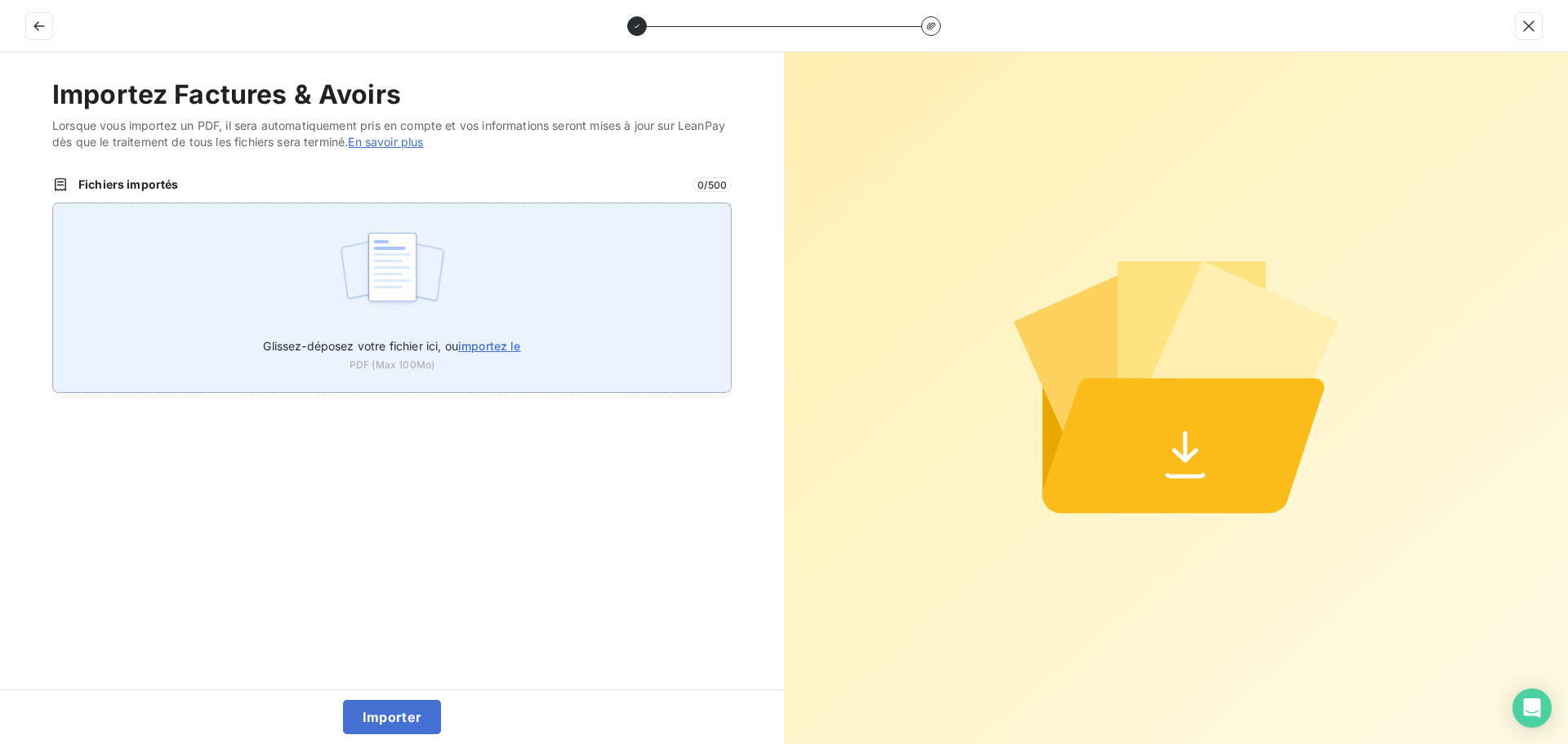
type input "C:\fakepath\FC38804.pdf"
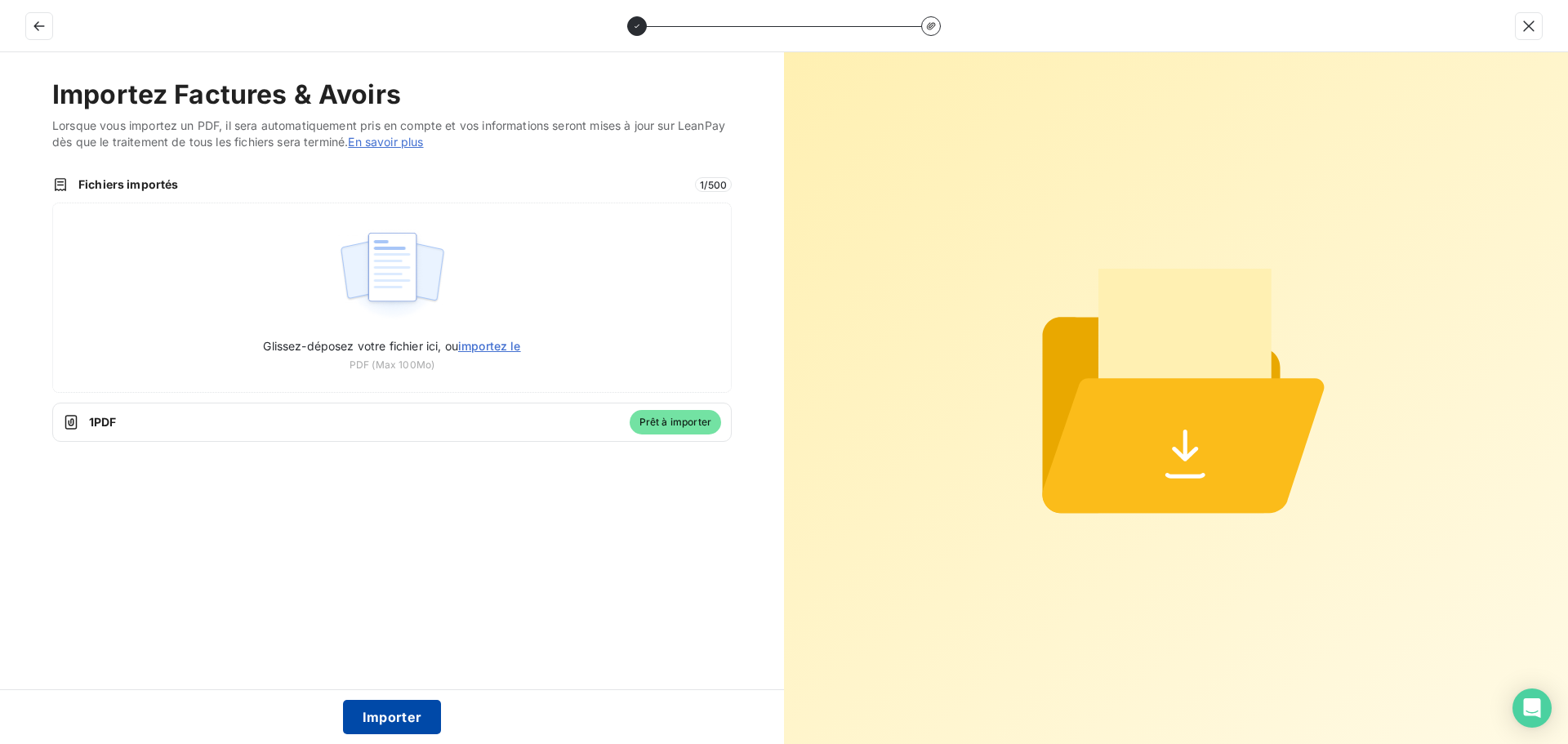
click at [394, 710] on button "Importer" at bounding box center [392, 716] width 99 height 34
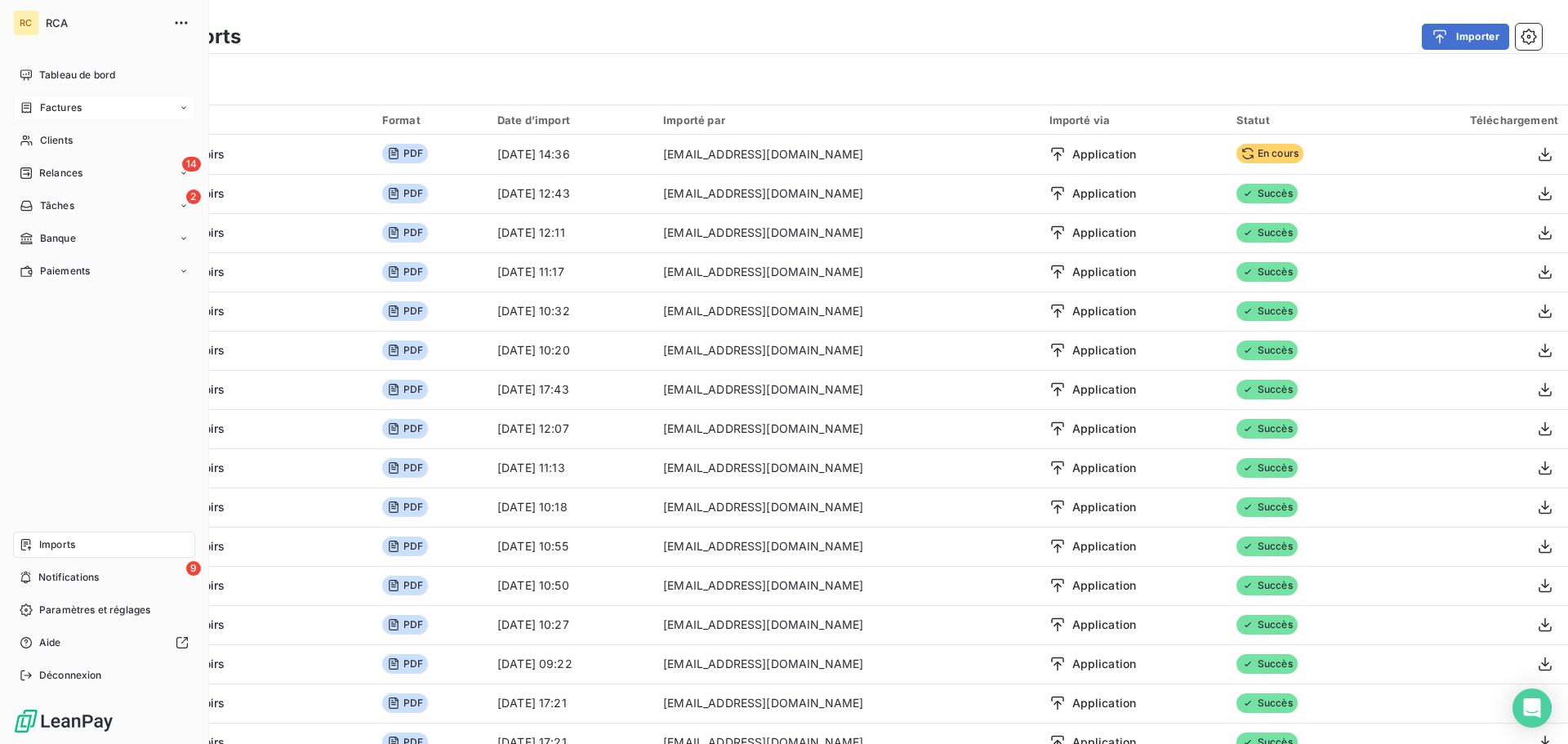
click at [71, 106] on span "Factures" at bounding box center [60, 107] width 42 height 15
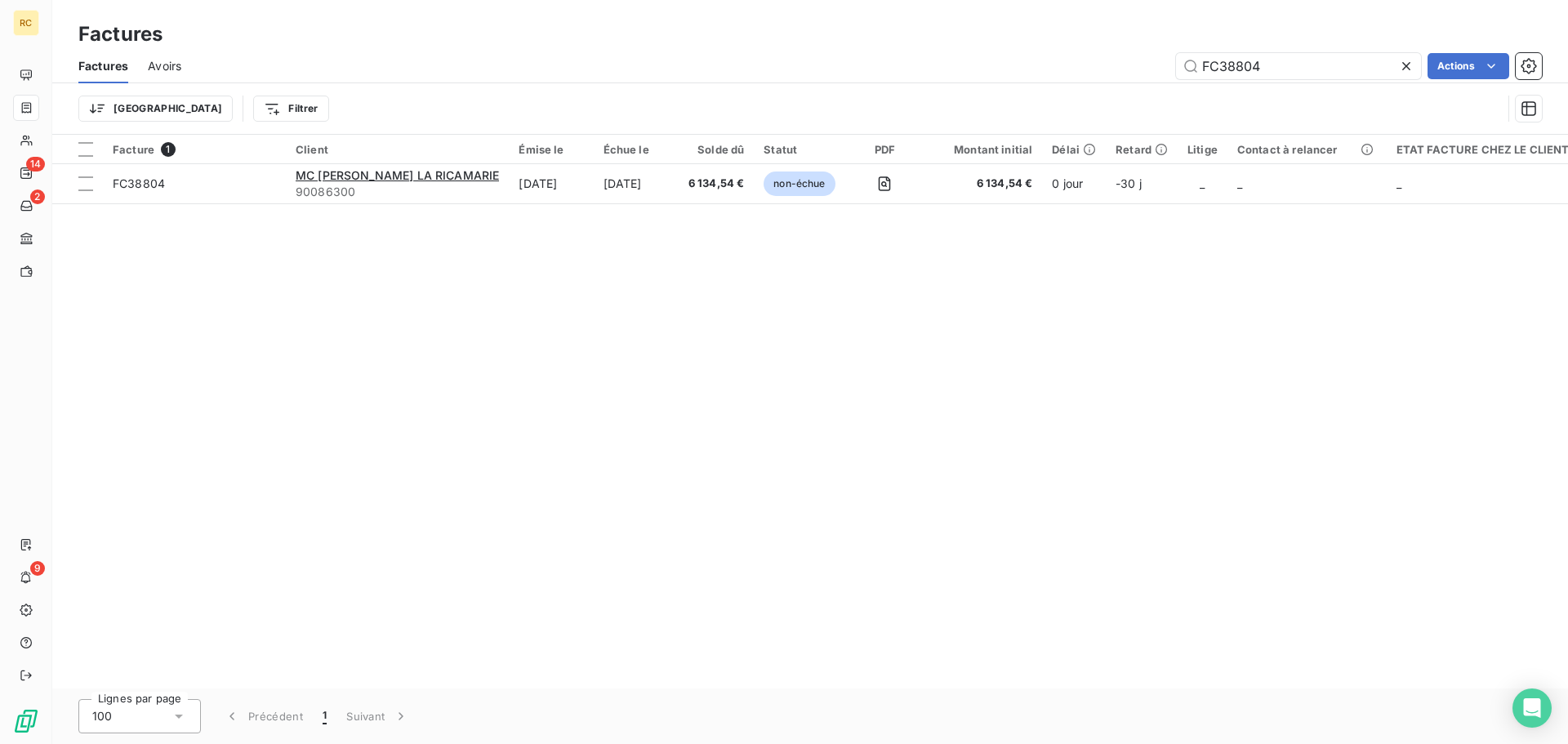
type input "FC38804"
